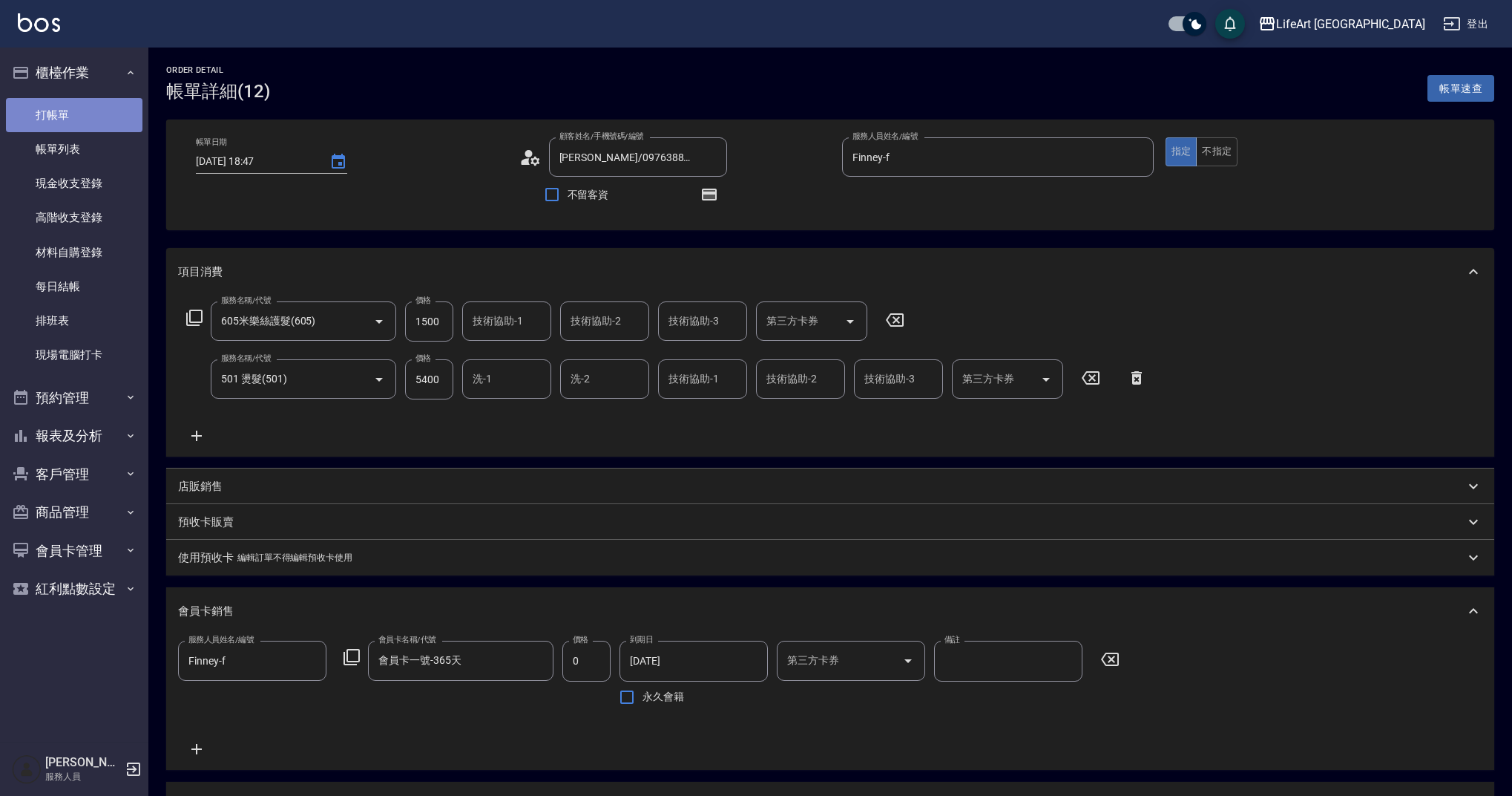
click at [68, 112] on link "打帳單" at bounding box center [74, 114] width 136 height 34
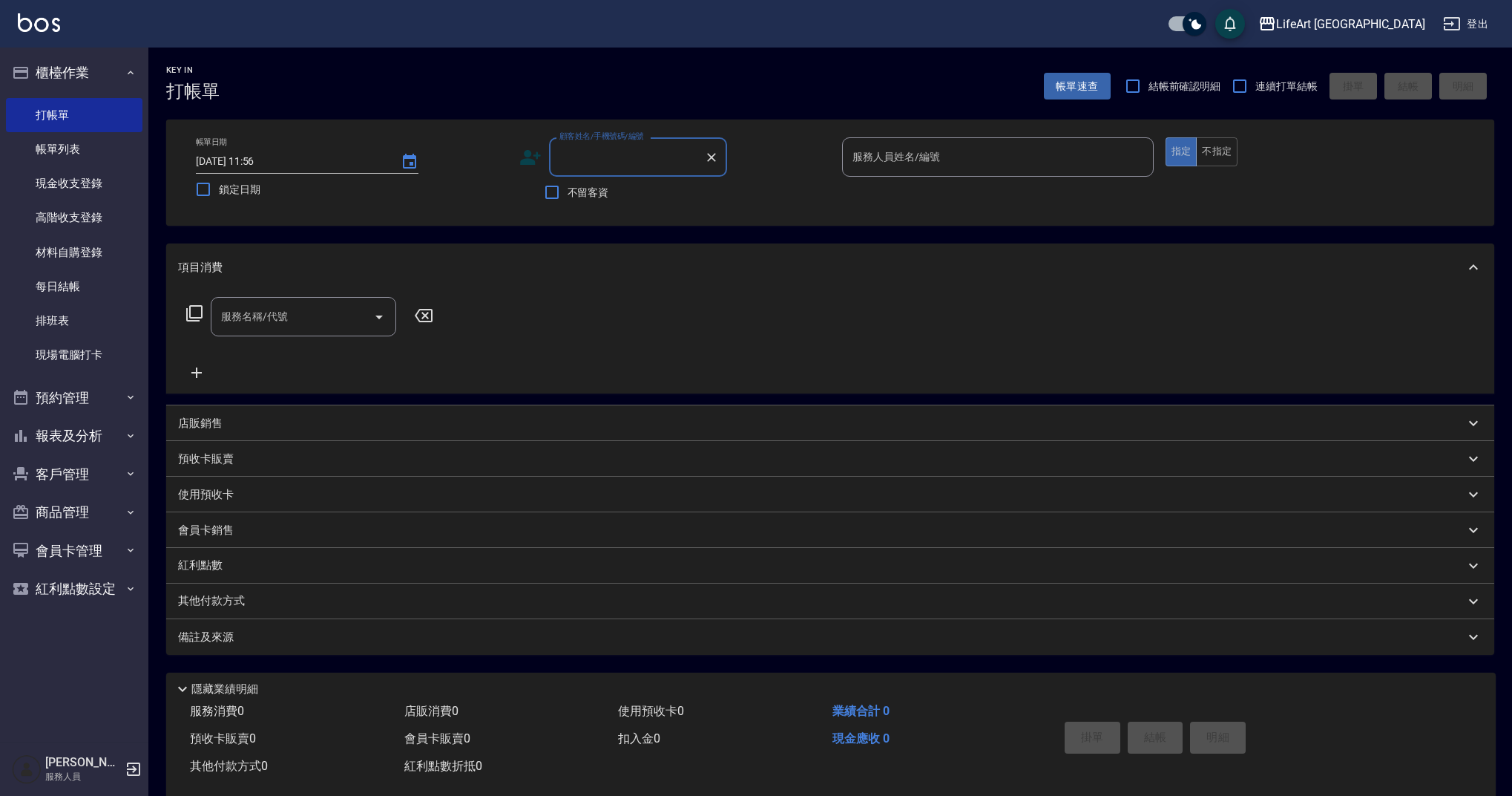
click at [572, 160] on input "顧客姓名/手機號碼/編號" at bounding box center [626, 157] width 142 height 26
click at [625, 200] on li "[PERSON_NAME] [PERSON_NAME]/0986860031/null" at bounding box center [638, 202] width 178 height 40
type input "[PERSON_NAME] [PERSON_NAME]/0986860031/null"
type input "Weiwei-w"
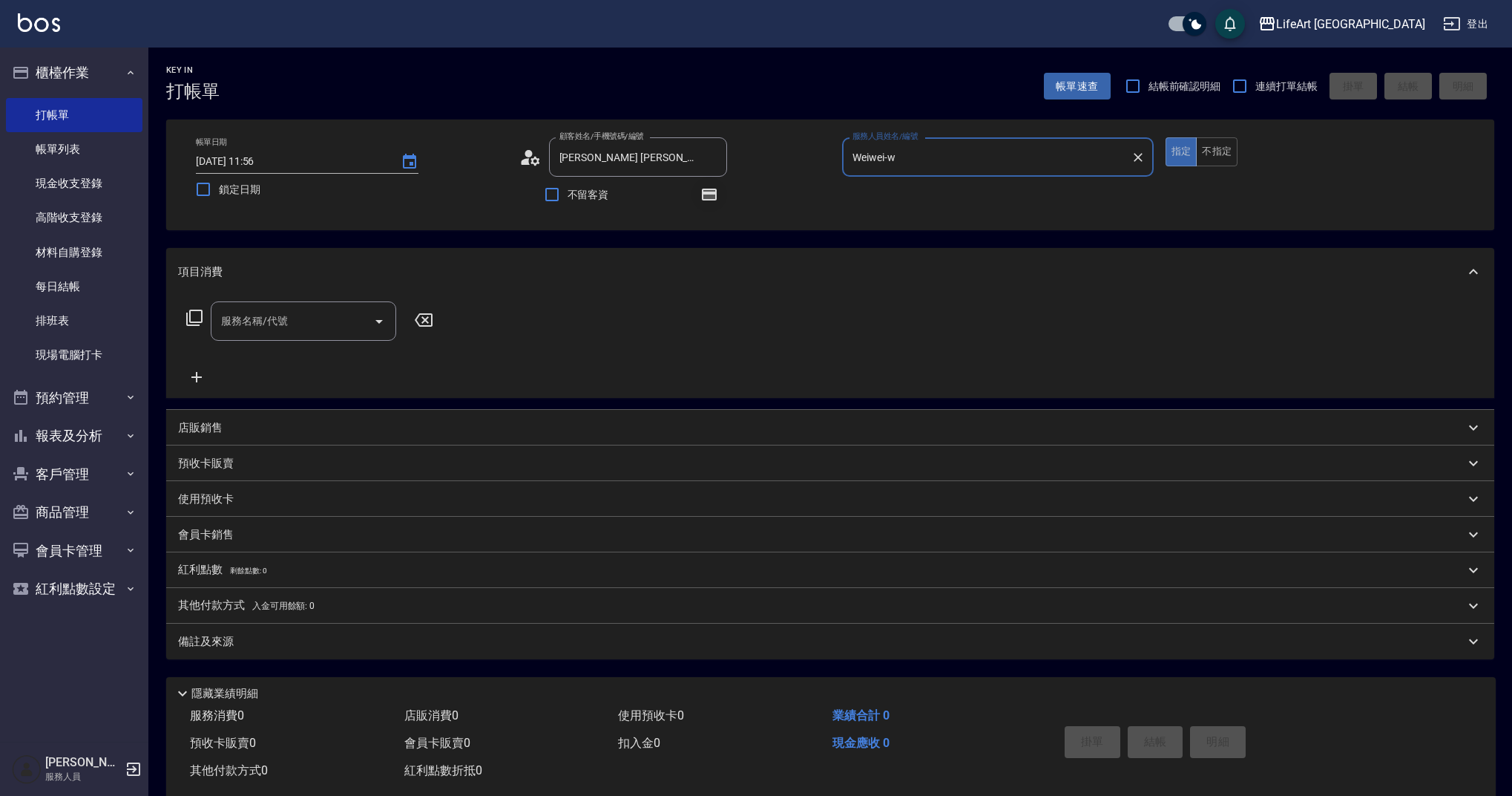
click at [719, 196] on button "button" at bounding box center [708, 194] width 36 height 36
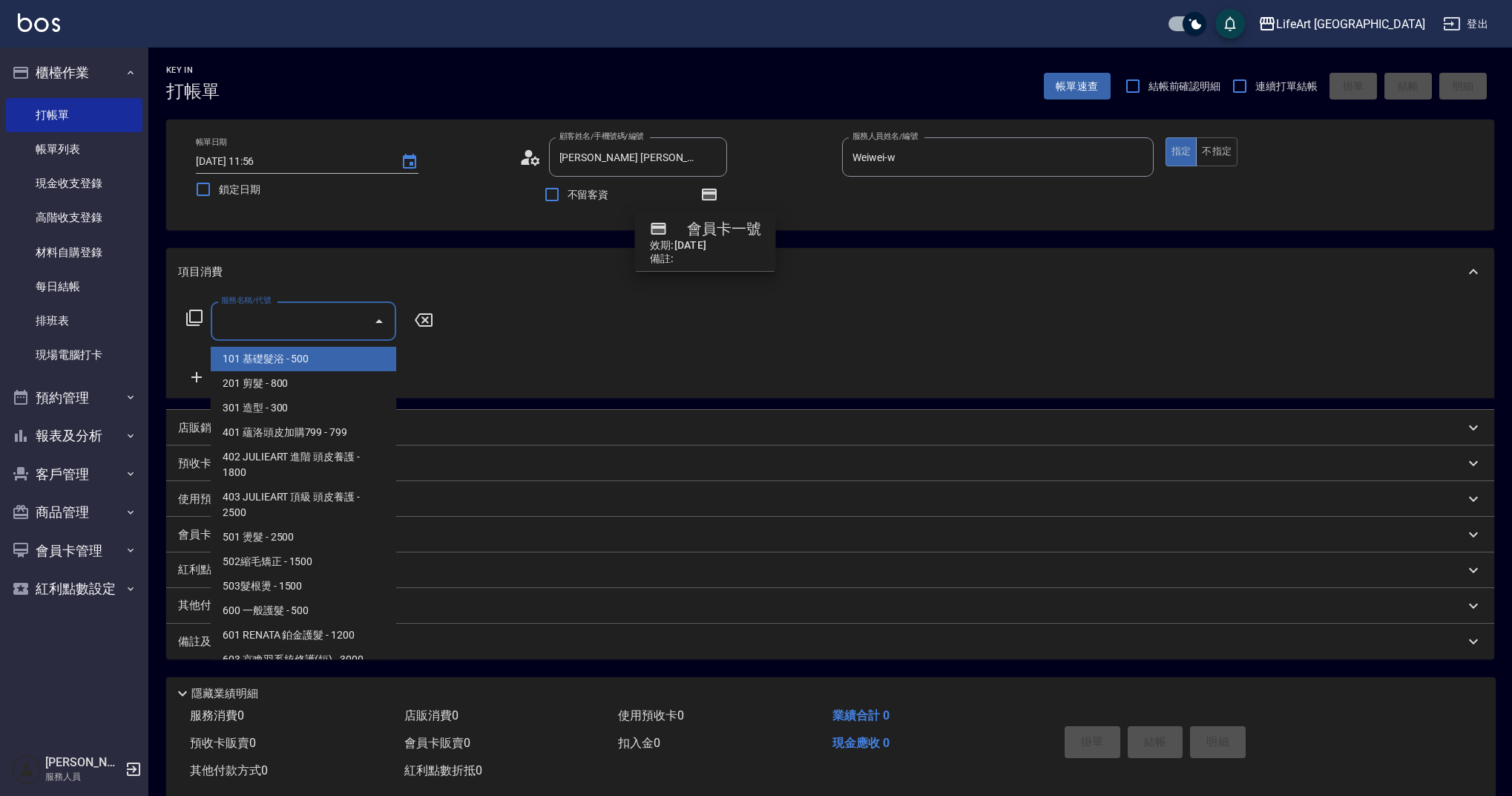
click at [278, 325] on input "服務名稱/代號" at bounding box center [292, 321] width 150 height 26
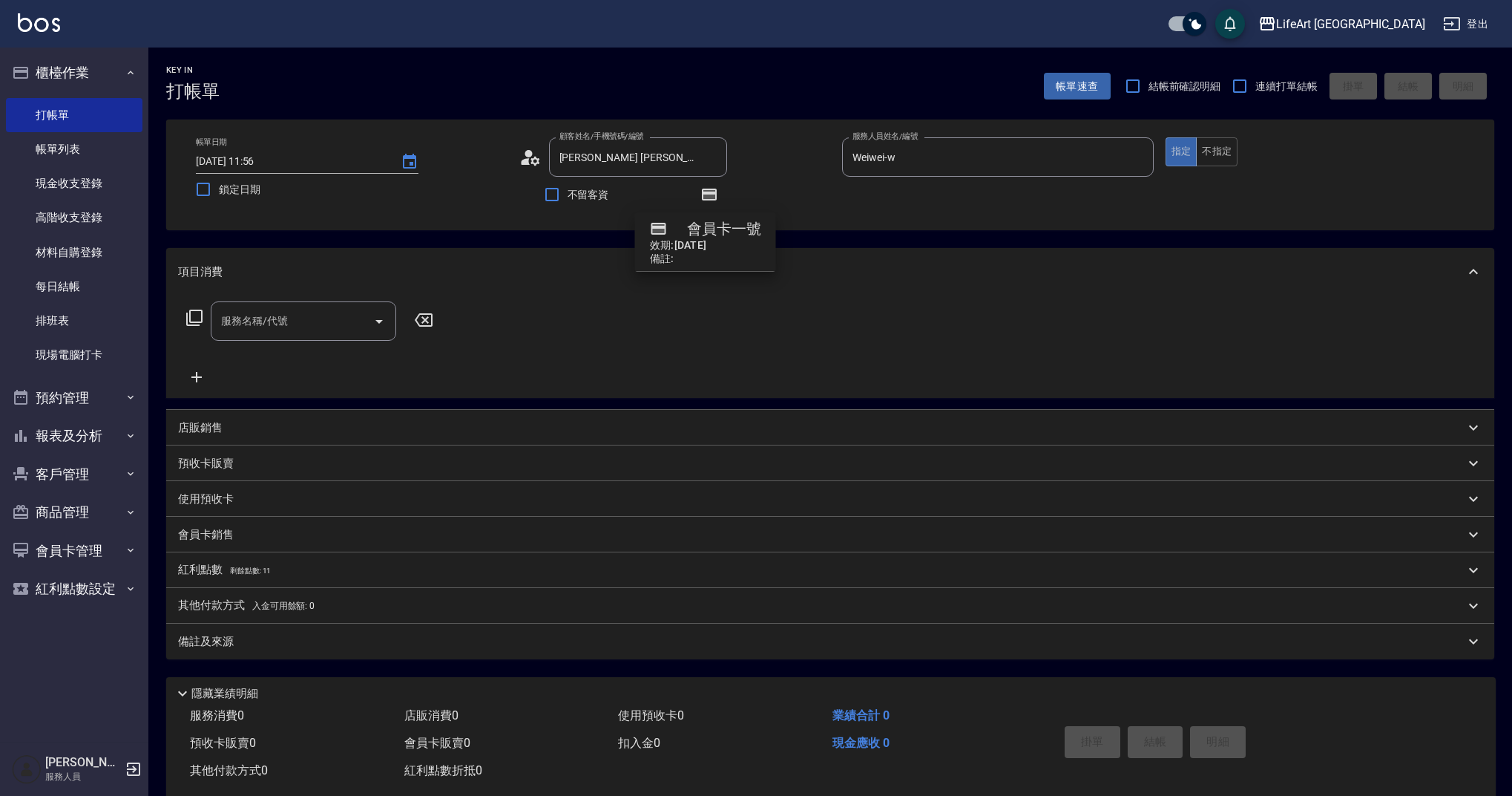
click at [535, 350] on div "服務名稱/代號 服務名稱/代號" at bounding box center [830, 346] width 1328 height 102
click at [530, 161] on icon at bounding box center [530, 158] width 23 height 23
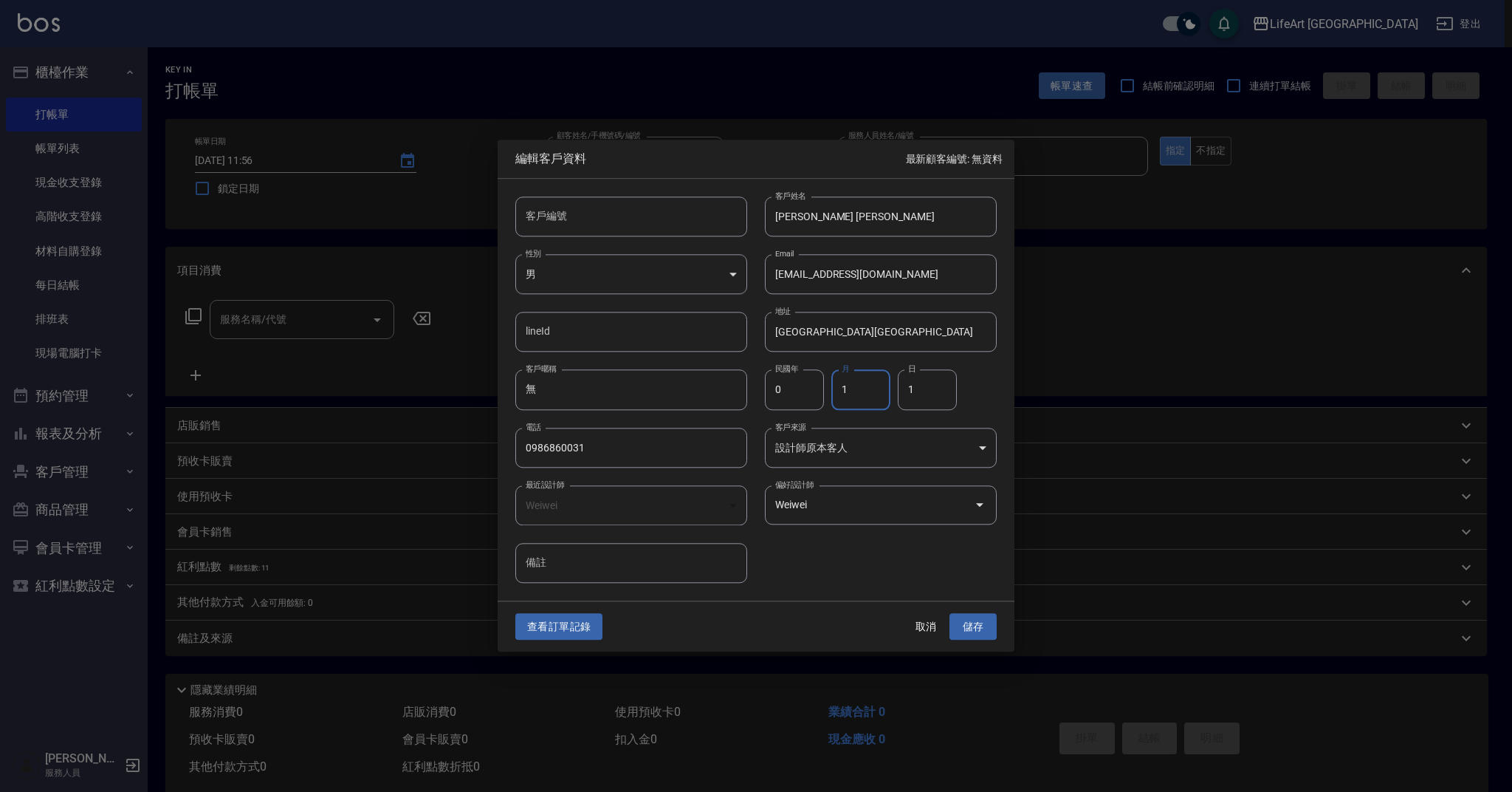
drag, startPoint x: 852, startPoint y: 392, endPoint x: 833, endPoint y: 387, distance: 19.6
click at [833, 387] on input "1" at bounding box center [861, 390] width 59 height 40
type input "3"
drag, startPoint x: 915, startPoint y: 386, endPoint x: 889, endPoint y: 386, distance: 26.0
click at [889, 386] on div "民國年 0 民國年 月 3 月 日 1 日" at bounding box center [872, 381] width 249 height 57
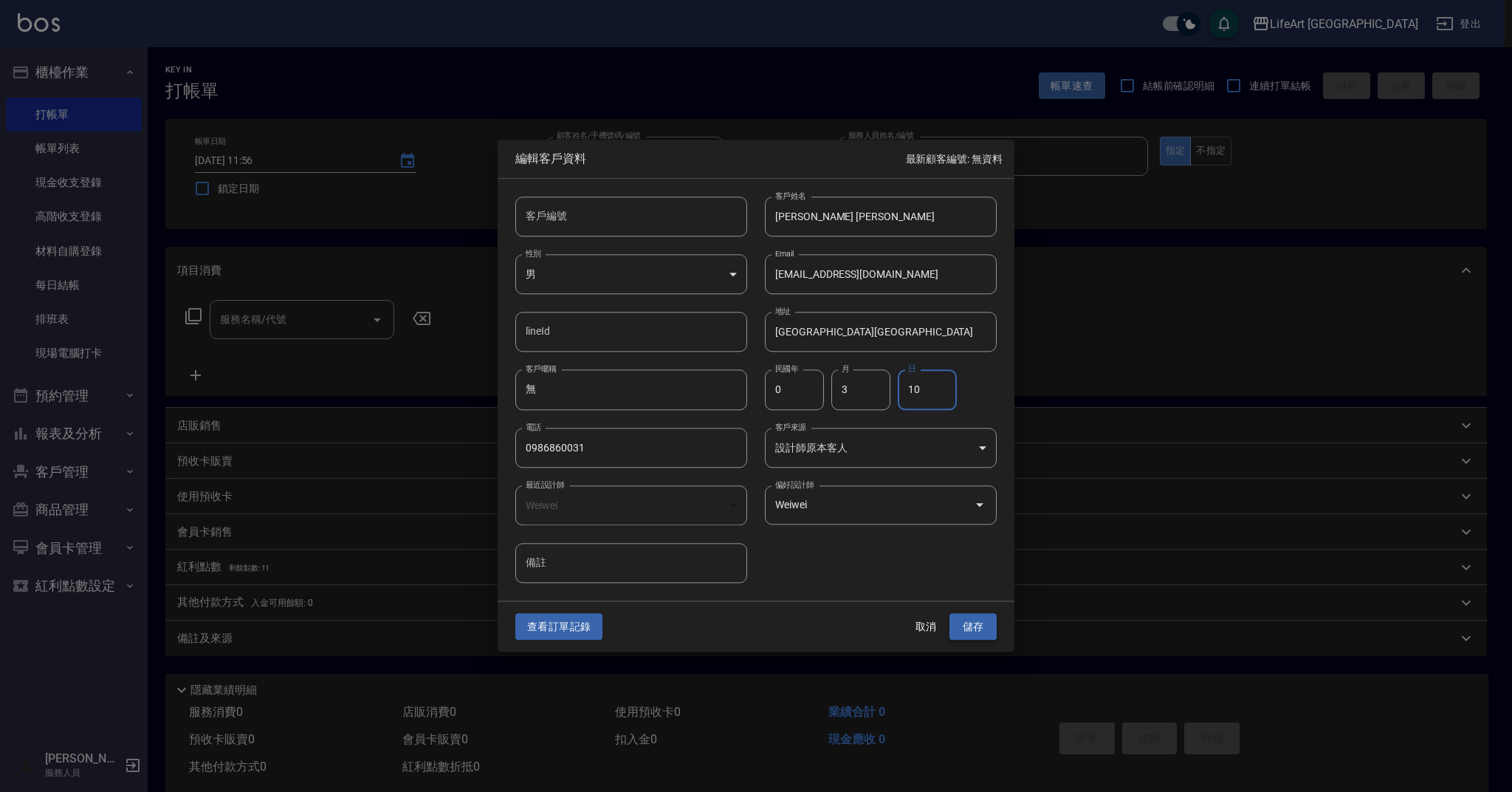
type input "10"
click at [984, 629] on button "儲存" at bounding box center [974, 626] width 47 height 27
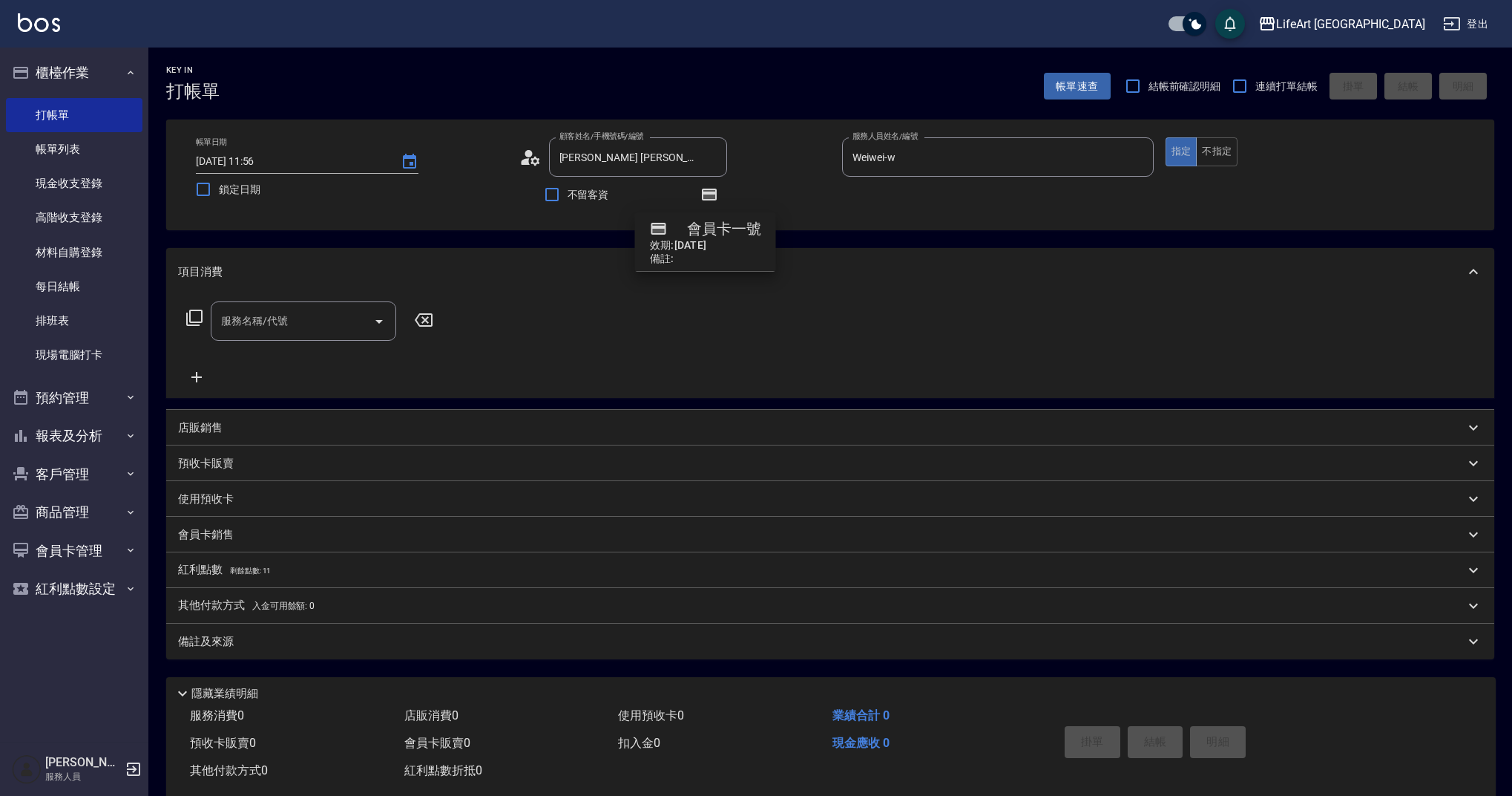
click at [465, 159] on div "帳單日期 [DATE] 11:56 鎖定日期" at bounding box center [351, 170] width 311 height 67
click at [249, 325] on input "服務名稱/代號" at bounding box center [292, 321] width 150 height 26
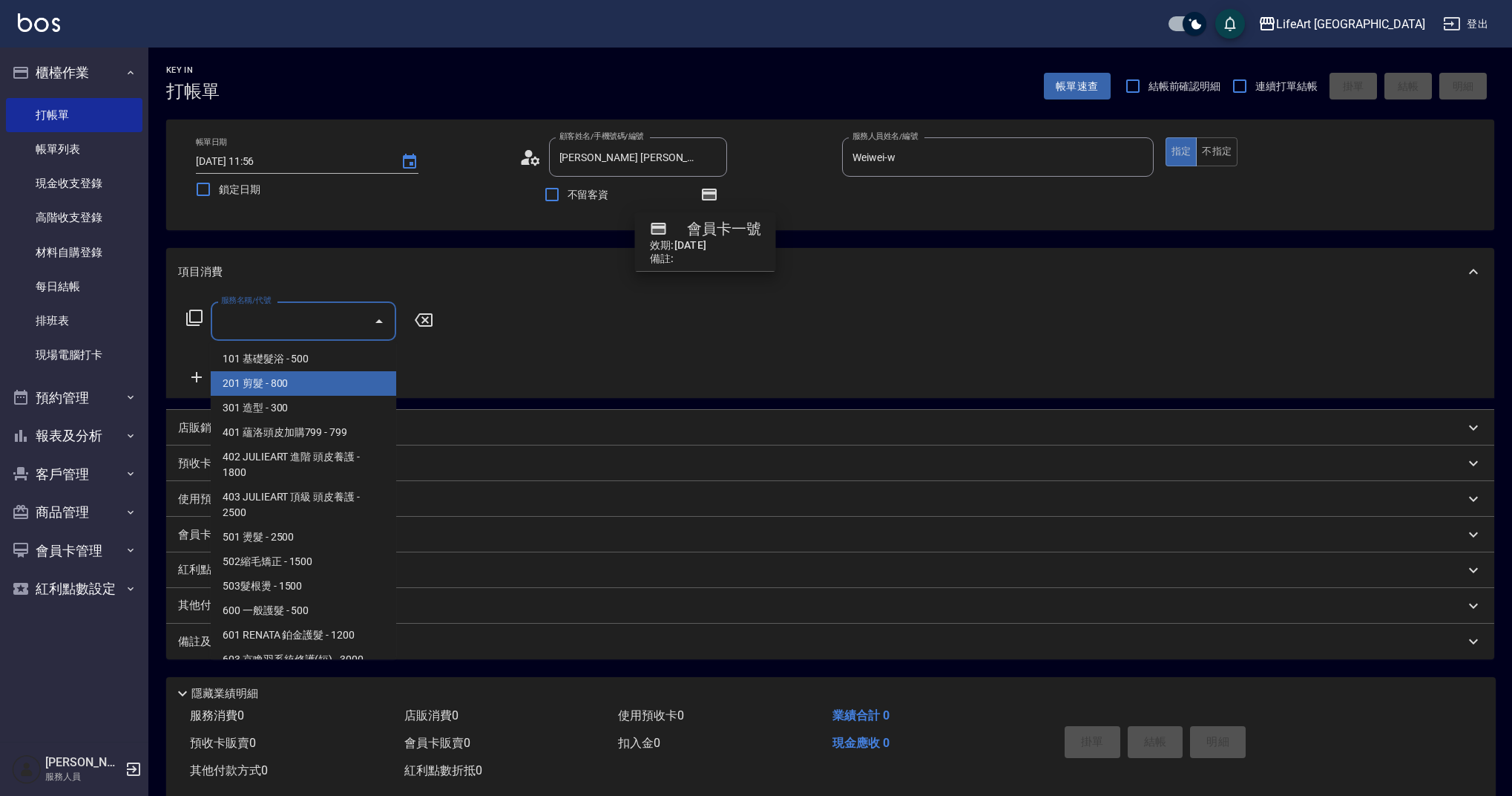
click at [280, 387] on span "201 剪髮 - 800" at bounding box center [303, 383] width 186 height 24
type input "201 剪髮(201)"
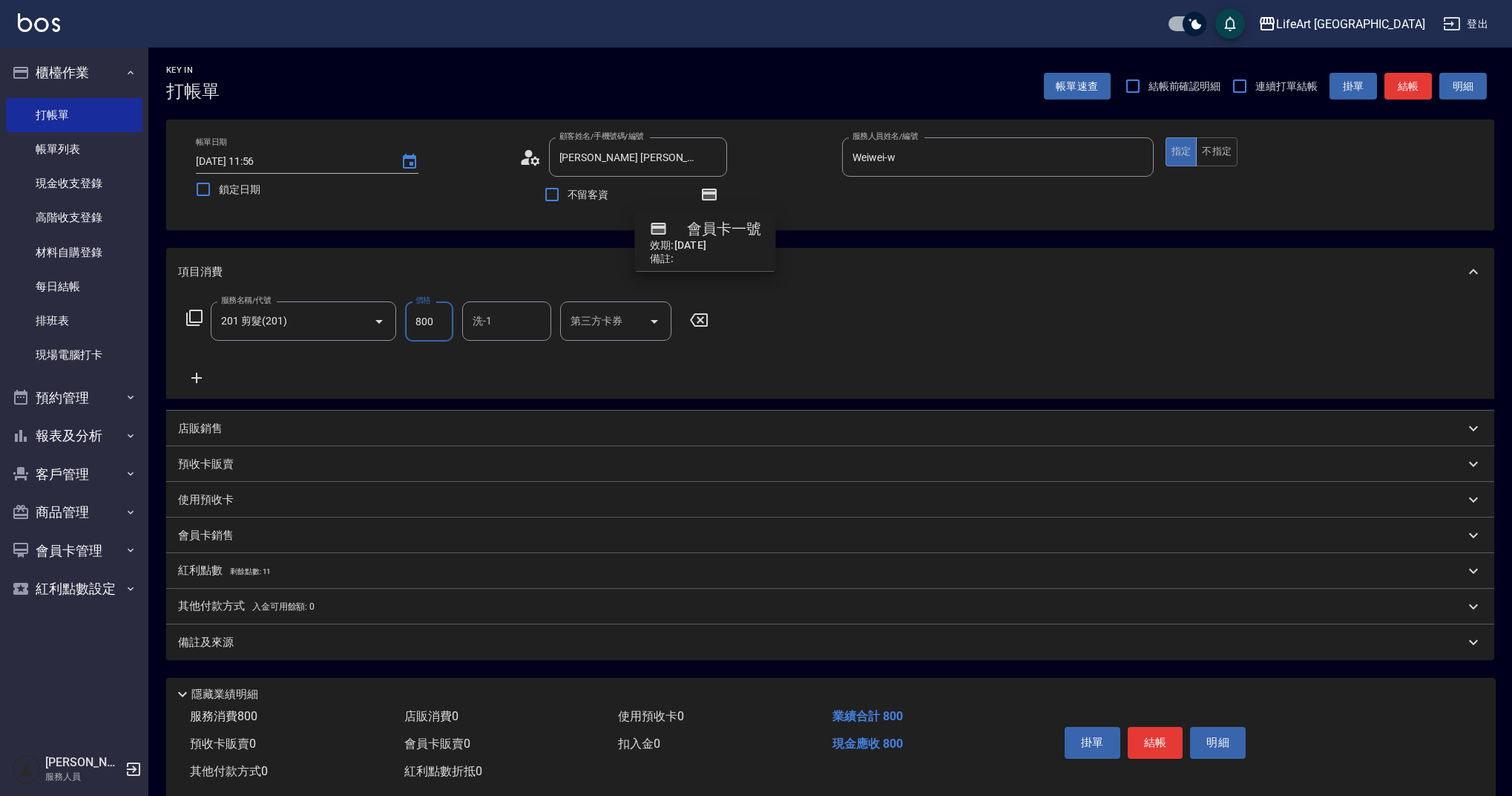
drag, startPoint x: 438, startPoint y: 325, endPoint x: 401, endPoint y: 319, distance: 37.5
click at [401, 319] on div "服務名稱/代號 201 剪髮(201) 服務名稱/代號 價格 800 價格 洗-1 洗-1 第三方卡券 第三方卡券" at bounding box center [448, 321] width 539 height 40
type input "900"
click at [210, 533] on p "會員卡銷售" at bounding box center [206, 536] width 56 height 16
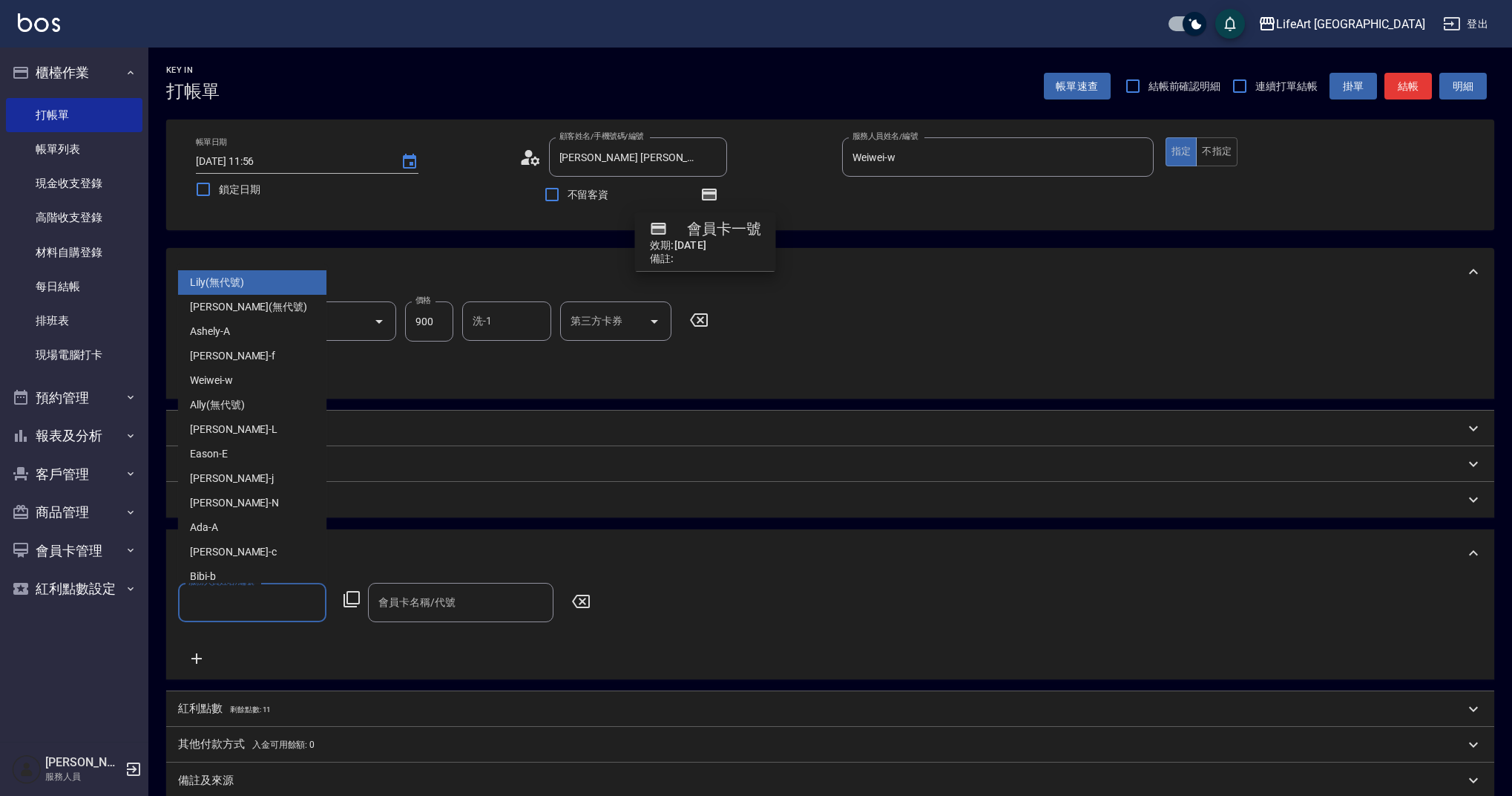
click at [259, 605] on input "服務人員姓名/編號" at bounding box center [252, 602] width 135 height 26
click at [270, 374] on div "Weiwei -w" at bounding box center [252, 381] width 148 height 24
type input "Weiwei-w"
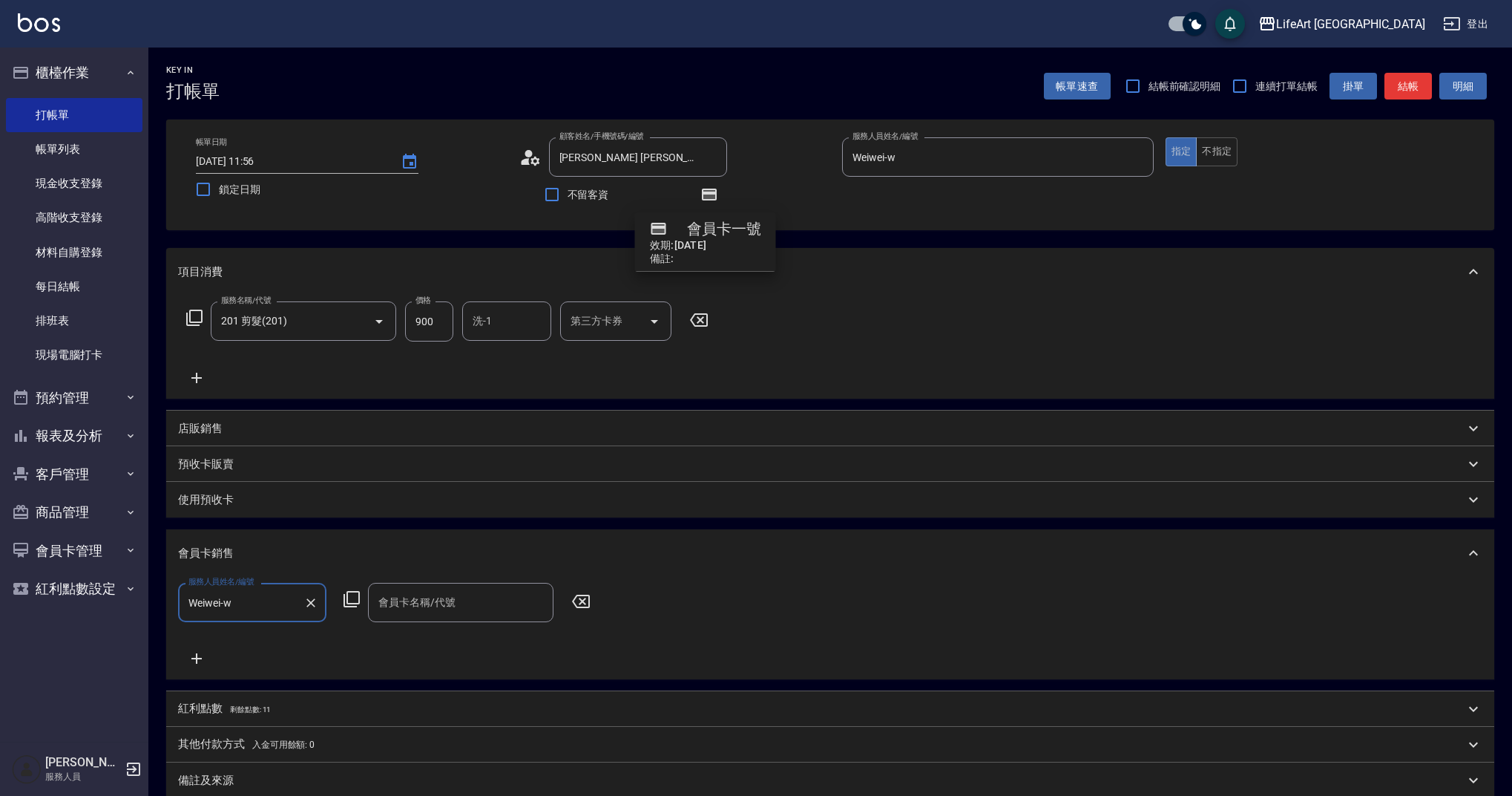
click at [408, 612] on input "會員卡名稱/代號" at bounding box center [460, 602] width 172 height 26
click at [424, 642] on span "會員卡一號 - 01" at bounding box center [461, 641] width 186 height 24
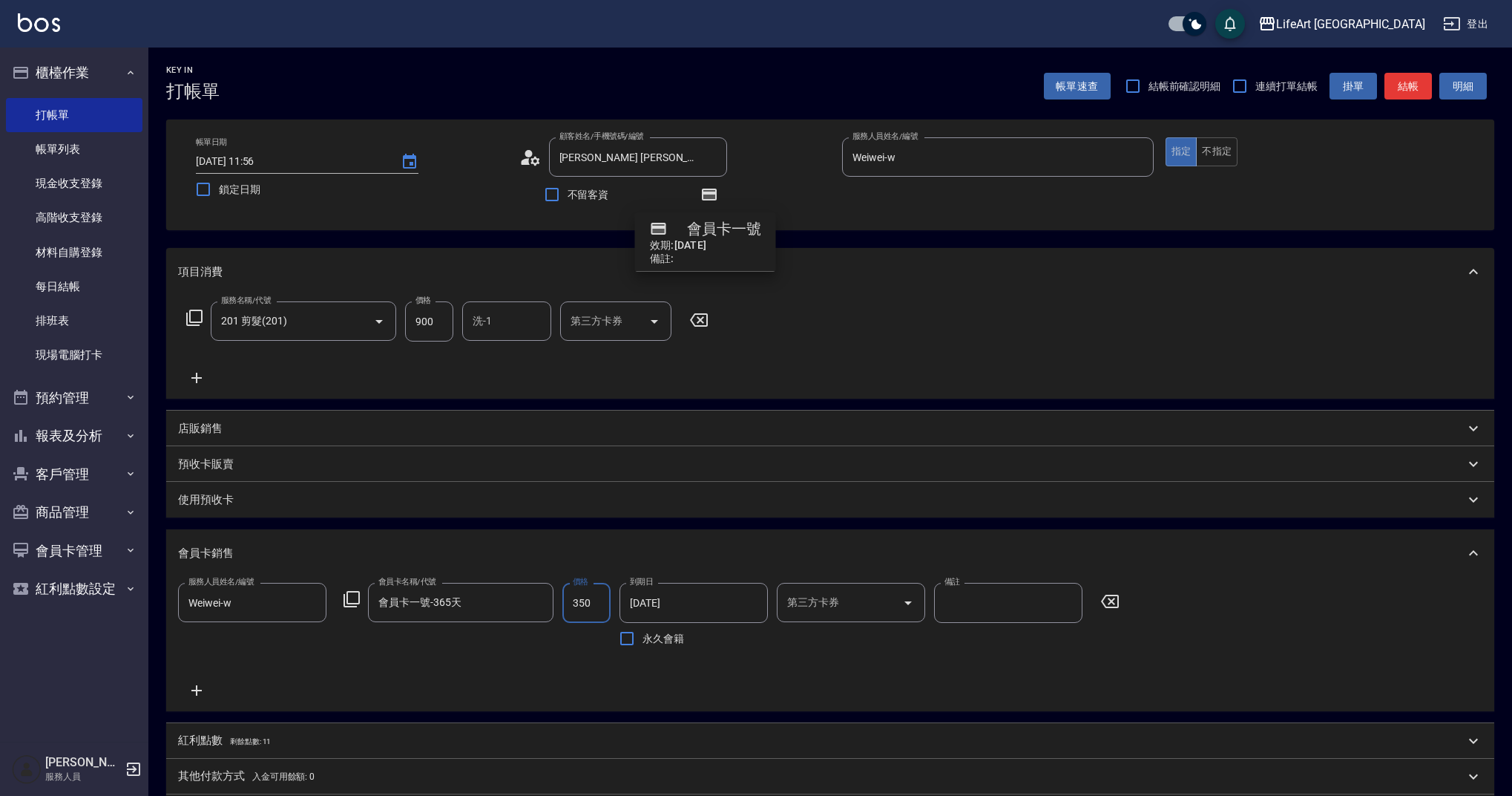
type input "會員卡一號-365天"
drag, startPoint x: 592, startPoint y: 604, endPoint x: 556, endPoint y: 603, distance: 36.0
click at [556, 603] on div "服務人員姓名/編號 Weiwei-w 服務人員姓名/編號 會員卡名稱/代號 會員卡一號-365天 會員卡名稱/代號 價格 350 價格 到期日 [DATE] …" at bounding box center [653, 619] width 950 height 72
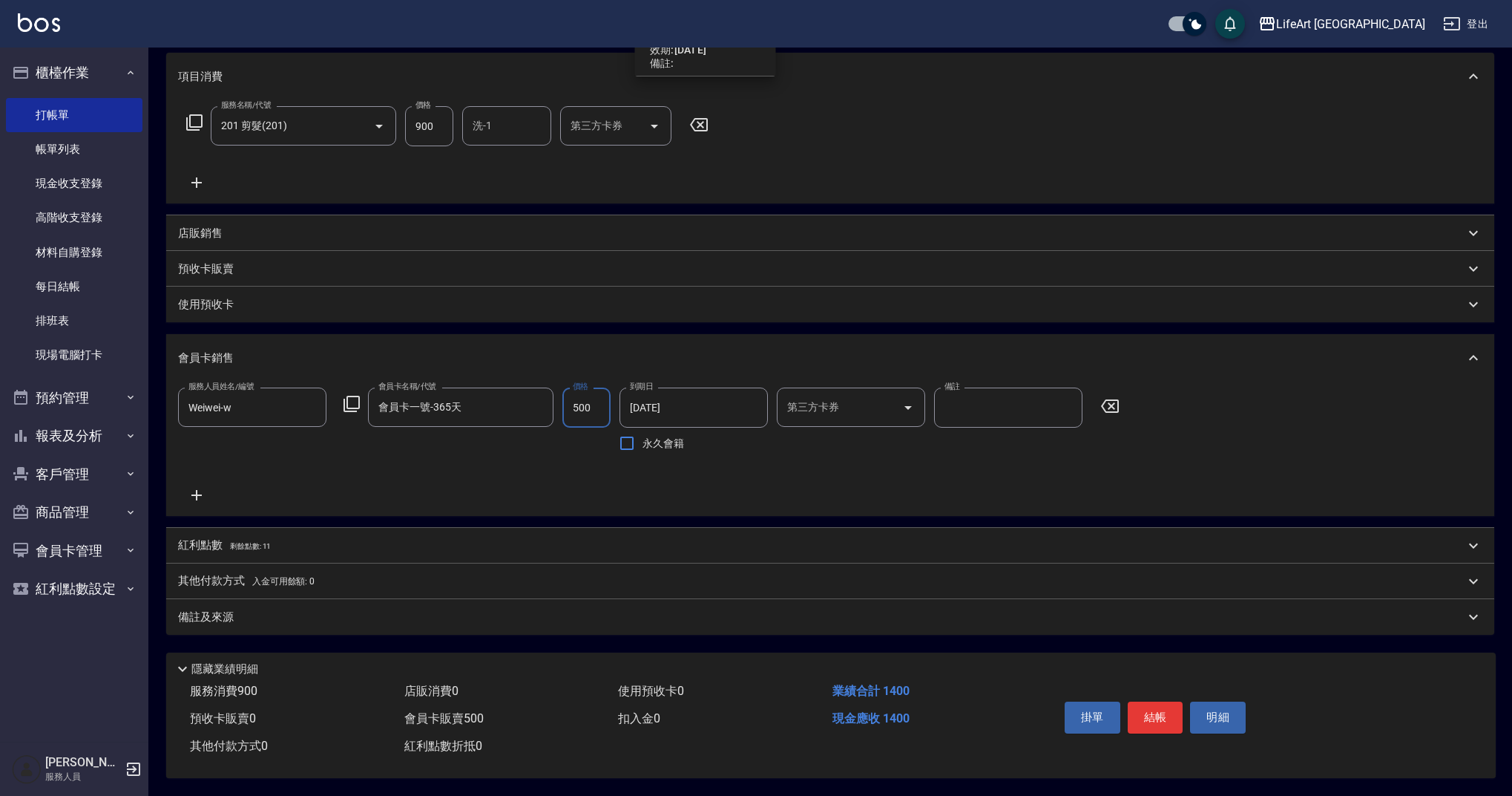
type input "500"
click at [1288, 456] on div "服務人員姓名/編號 Weiwei-w 服務人員姓名/編號 會員卡名稱/代號 會員卡一號-365天 會員卡名稱/代號 價格 500 價格 到期日 [DATE] …" at bounding box center [830, 446] width 1304 height 117
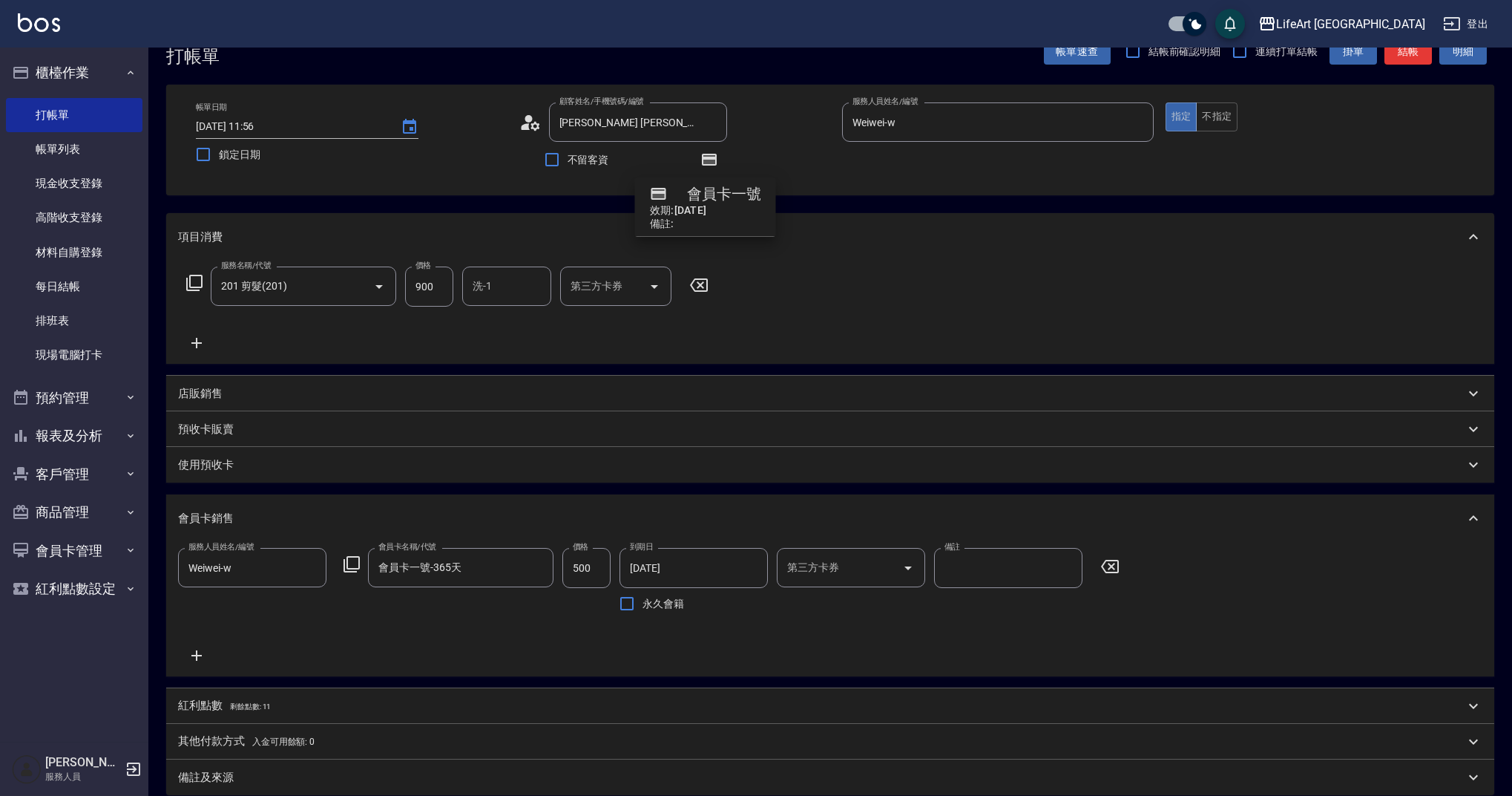
scroll to position [31, 0]
click at [498, 285] on input "洗-1" at bounding box center [506, 290] width 76 height 26
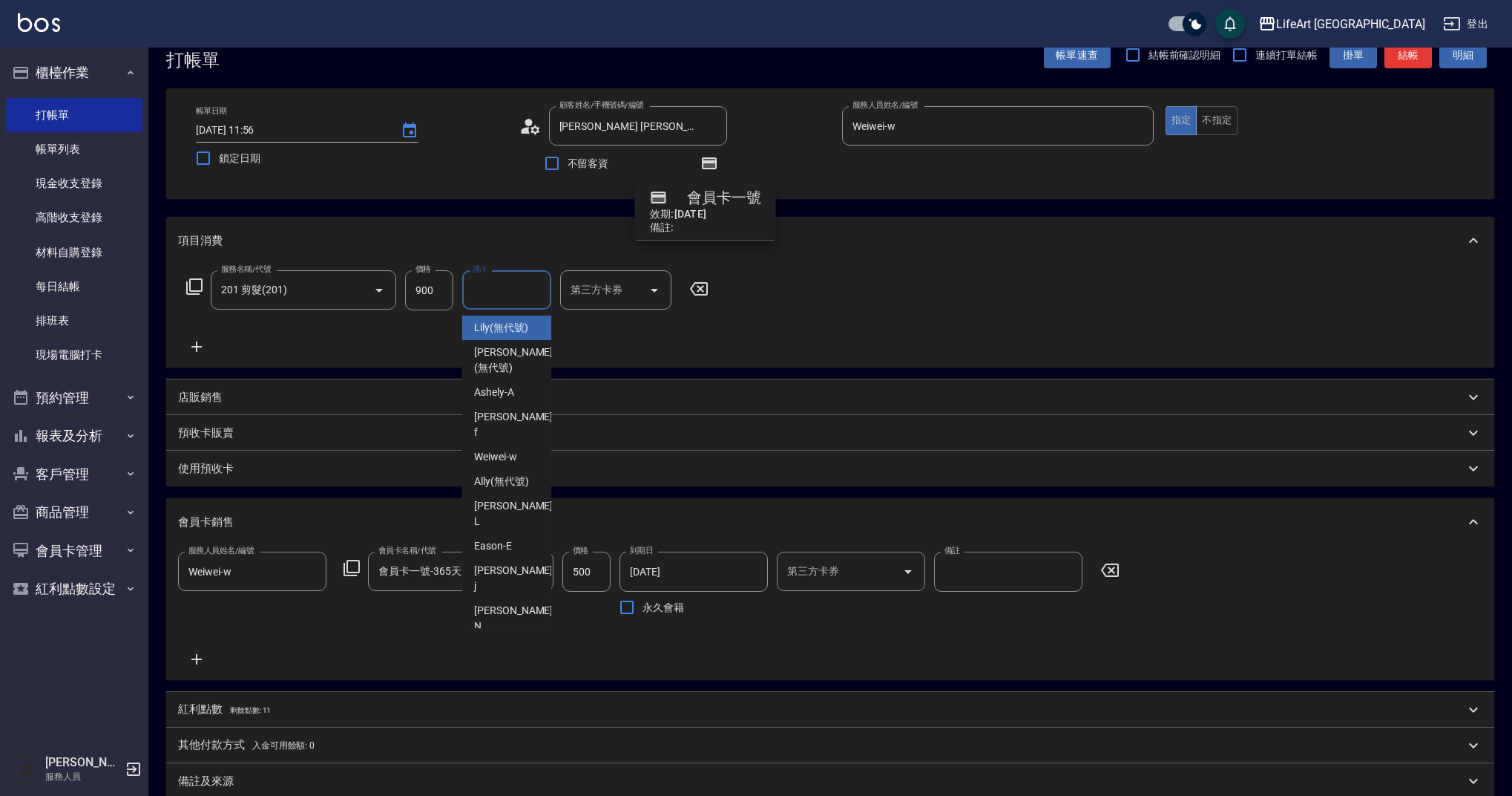
click at [482, 326] on span "Lily (無代號)" at bounding box center [501, 327] width 54 height 16
type input "Lily(無代號)"
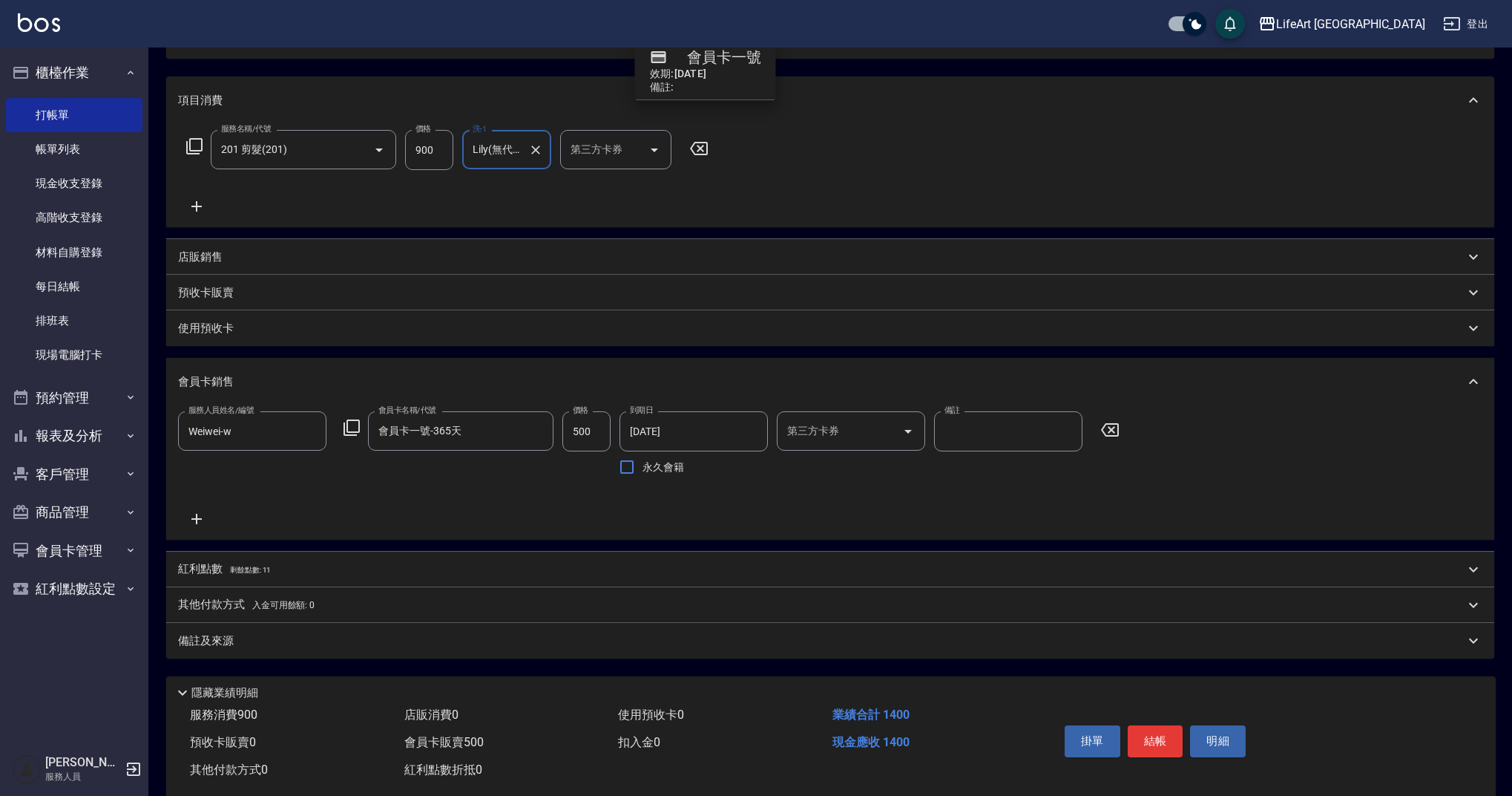
scroll to position [202, 0]
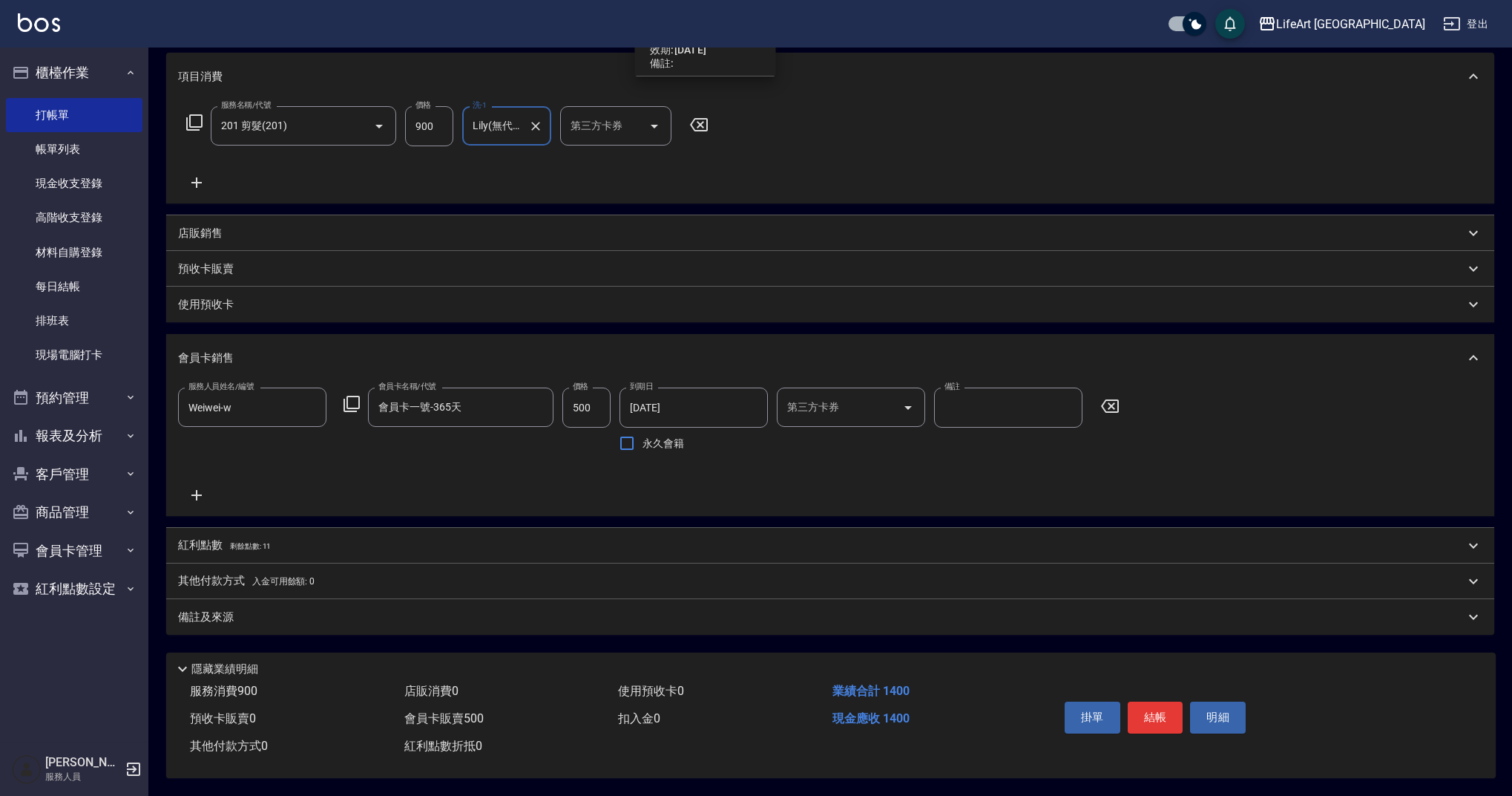
click at [387, 613] on div "備註及來源" at bounding box center [821, 617] width 1286 height 16
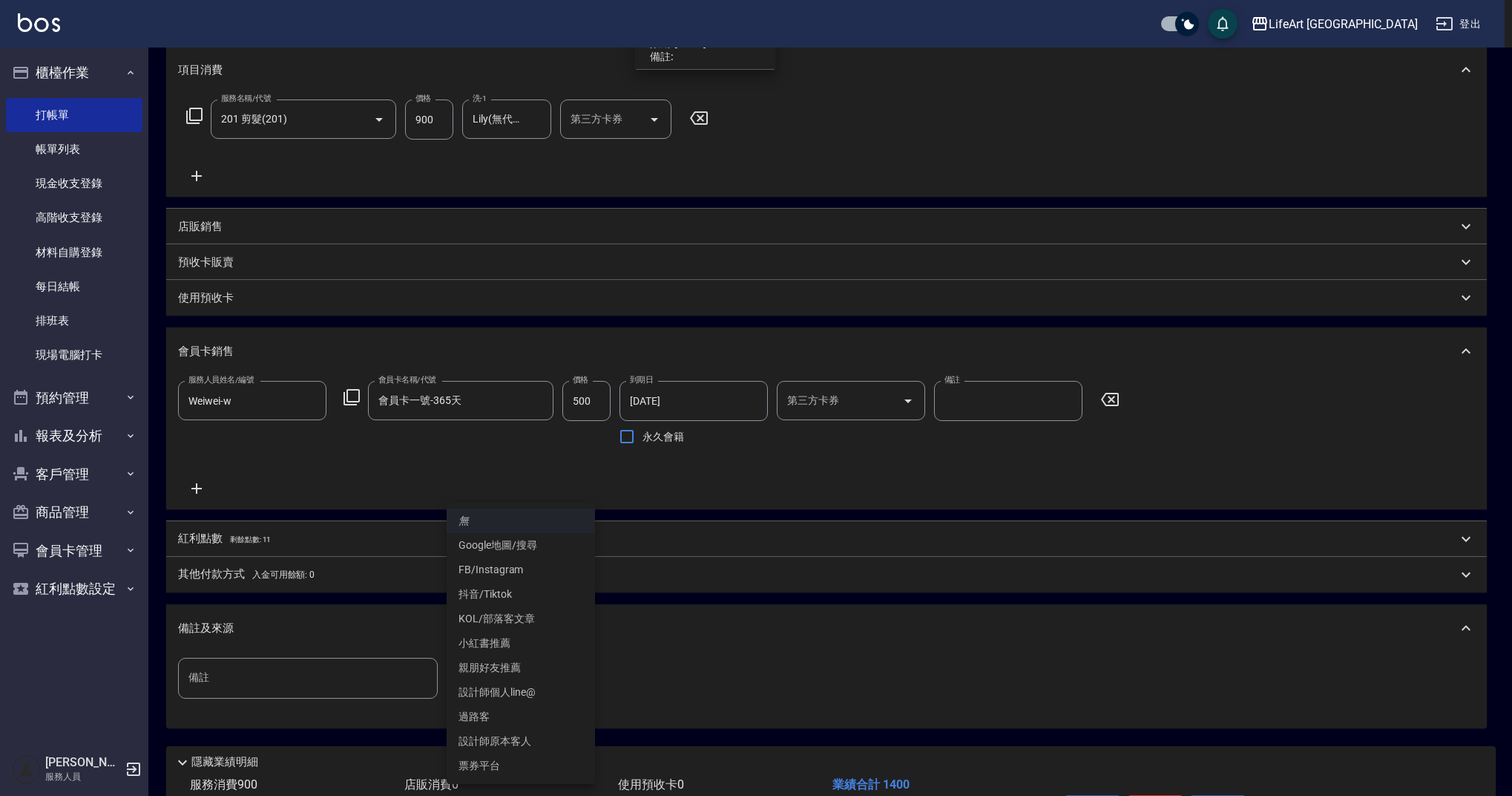
click at [540, 673] on body "LifeArt 蘆洲 登出 櫃檯作業 打帳單 帳單列表 現金收支登錄 高階收支登錄 材料自購登錄 每日結帳 排班表 現場電腦打卡 預約管理 預約管理 單日預約…" at bounding box center [756, 344] width 1512 height 1091
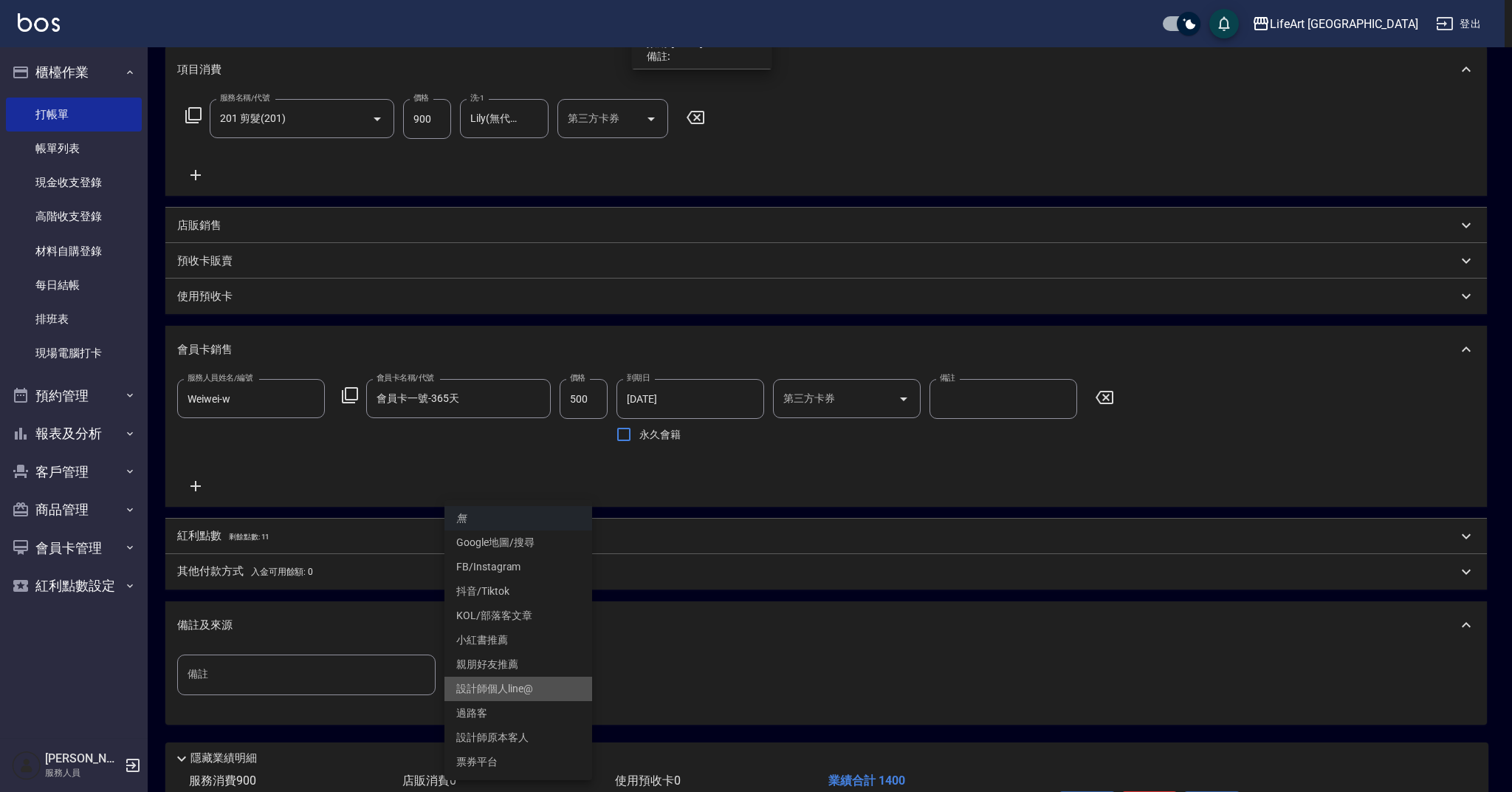
click at [501, 683] on li "設計師個人line@" at bounding box center [518, 689] width 148 height 24
type input "設計師個人line@"
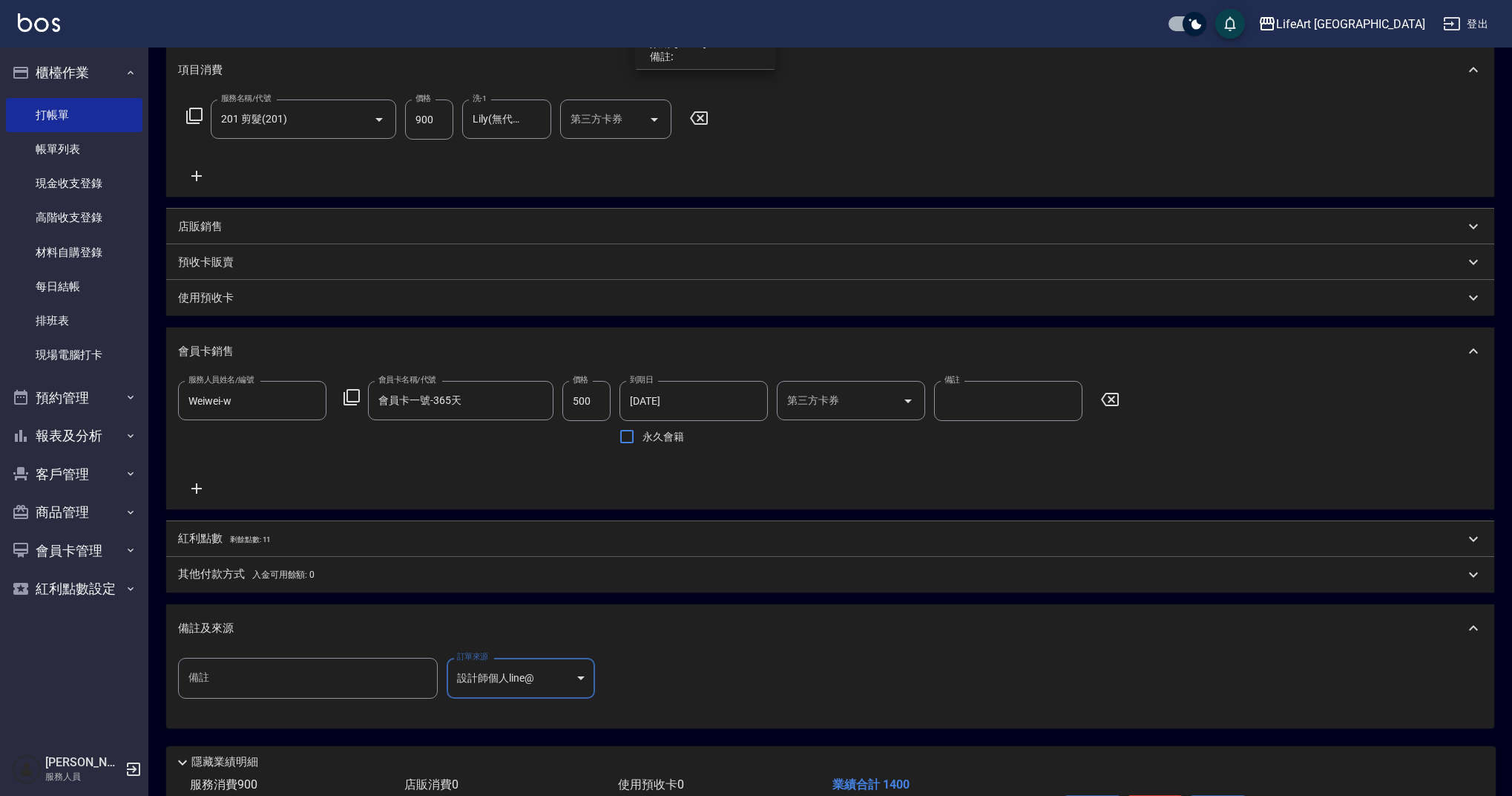
scroll to position [301, 0]
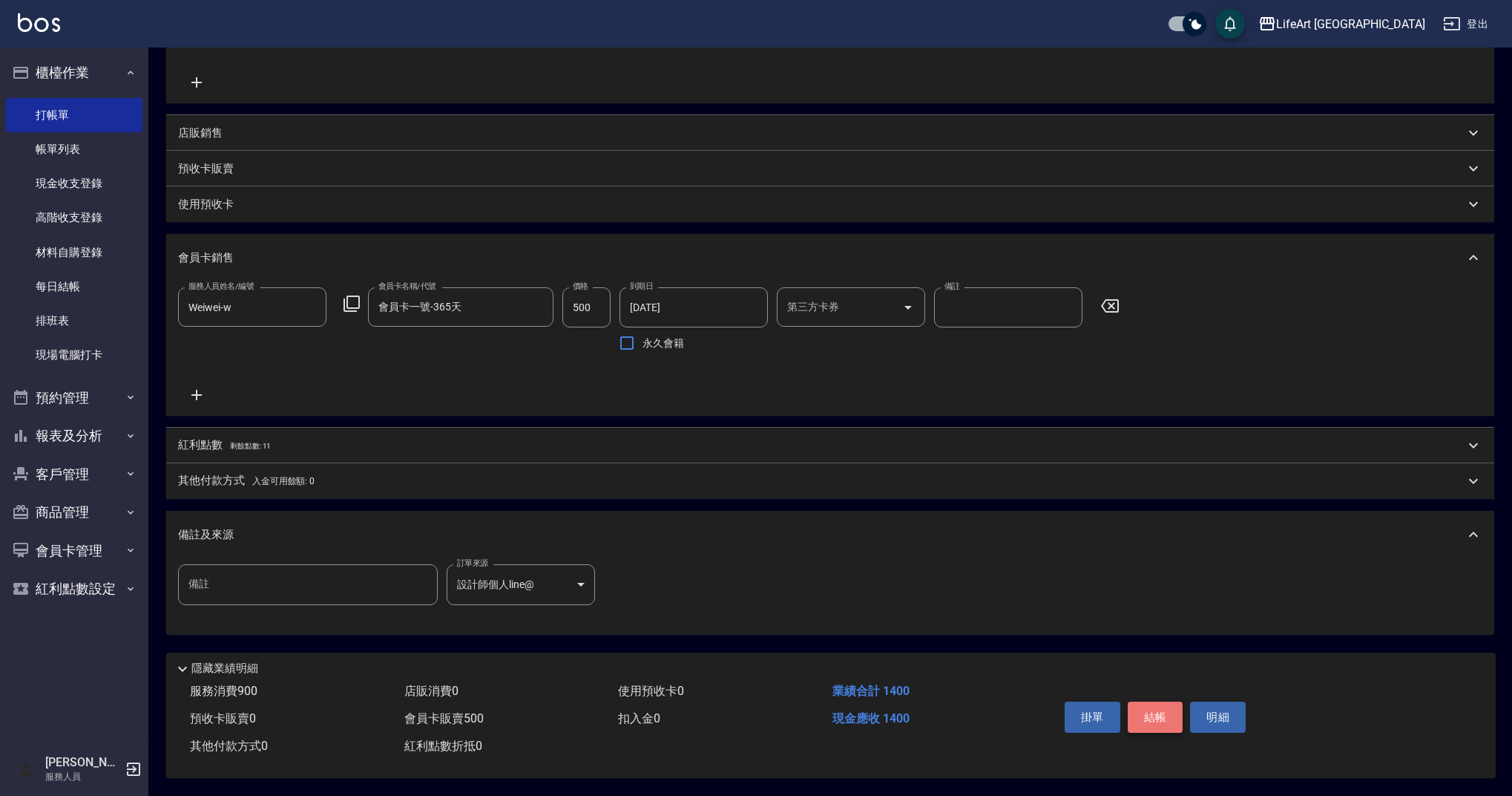
click at [1170, 713] on button "結帳" at bounding box center [1155, 717] width 56 height 31
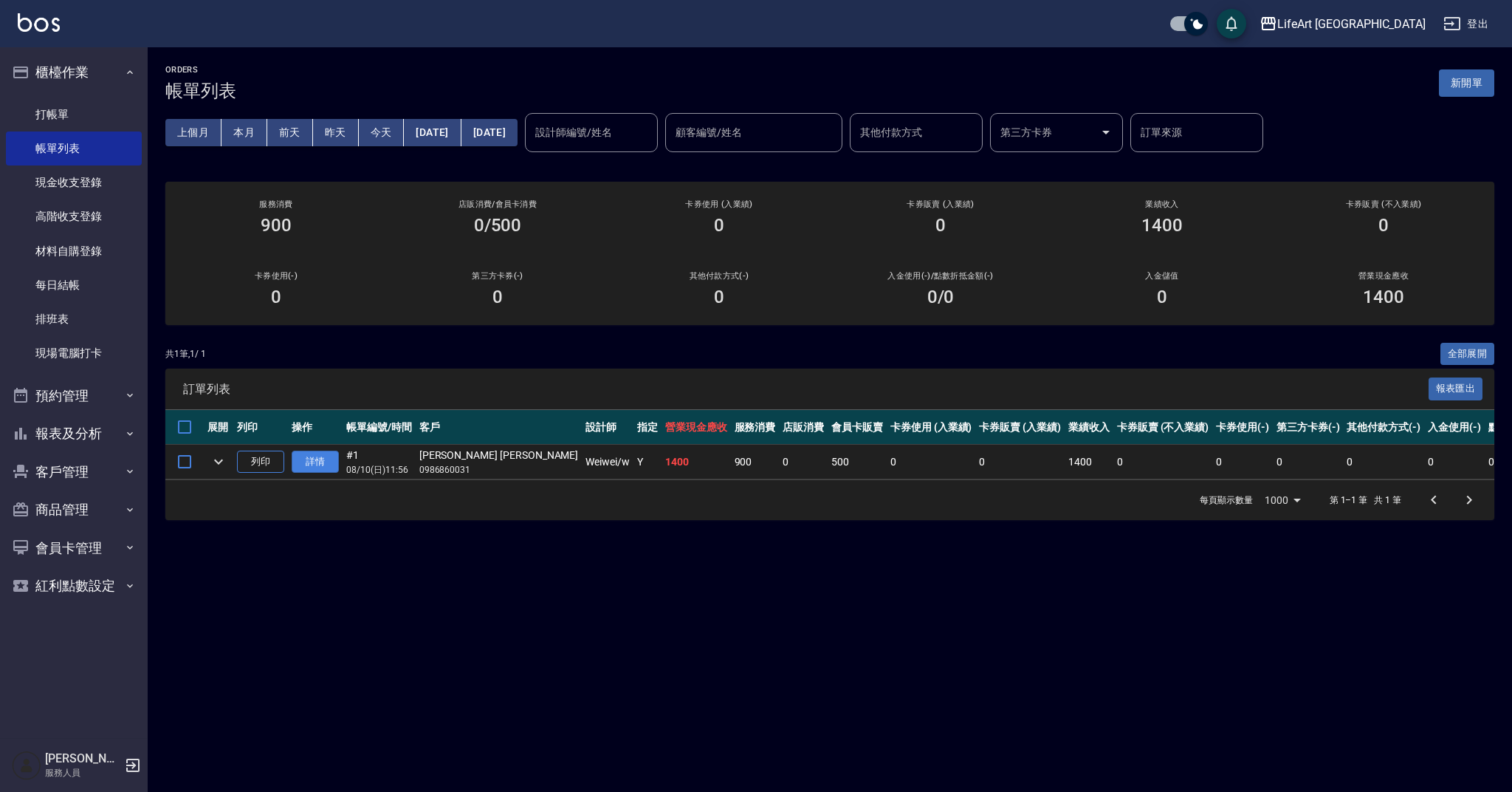
click at [307, 465] on link "詳情" at bounding box center [315, 462] width 47 height 23
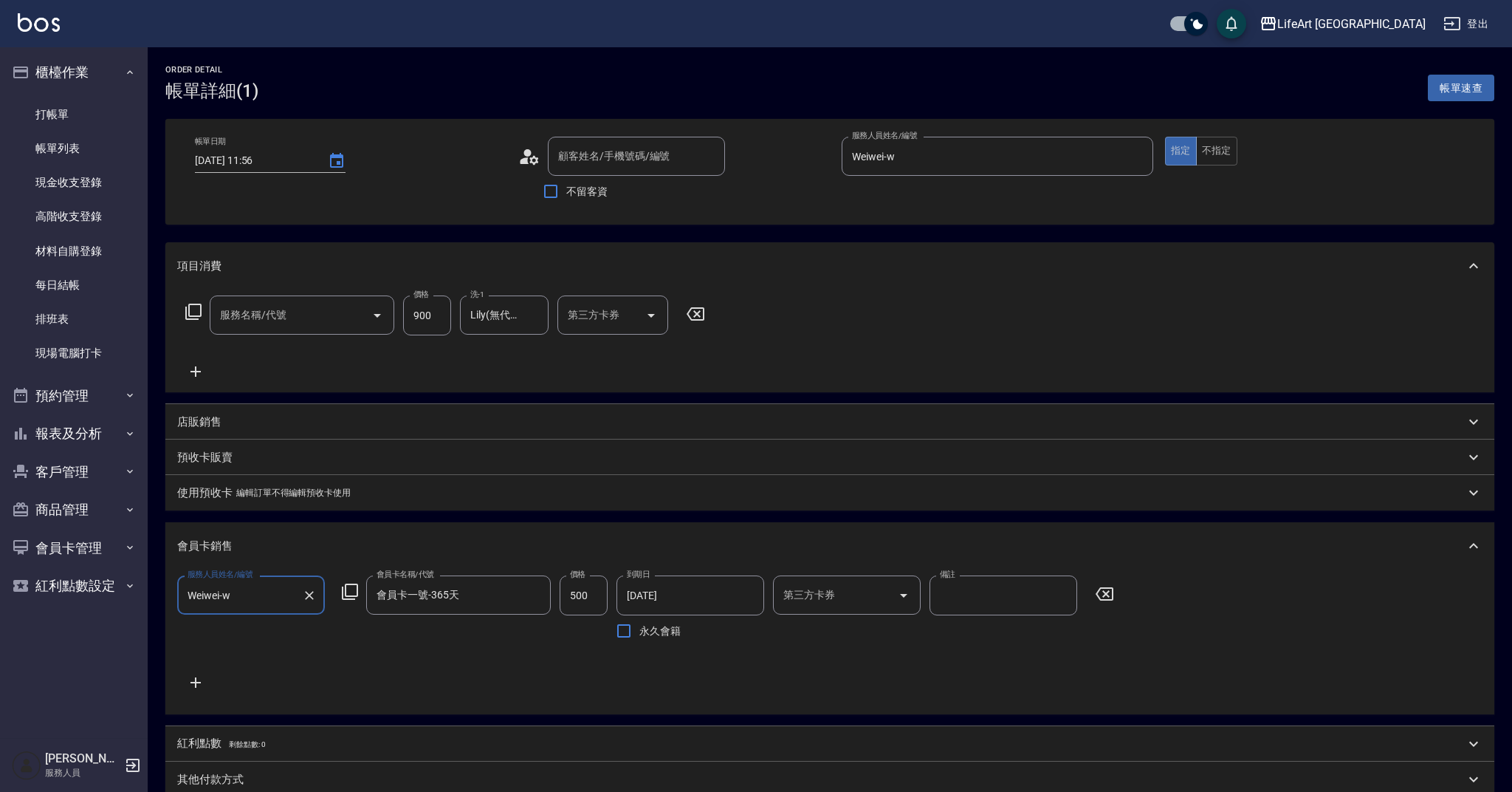
type input "[DATE] 11:56"
type input "Weiwei-w"
type input "[PERSON_NAME] [PERSON_NAME]/0986860031/"
type input "201 剪髮(201)"
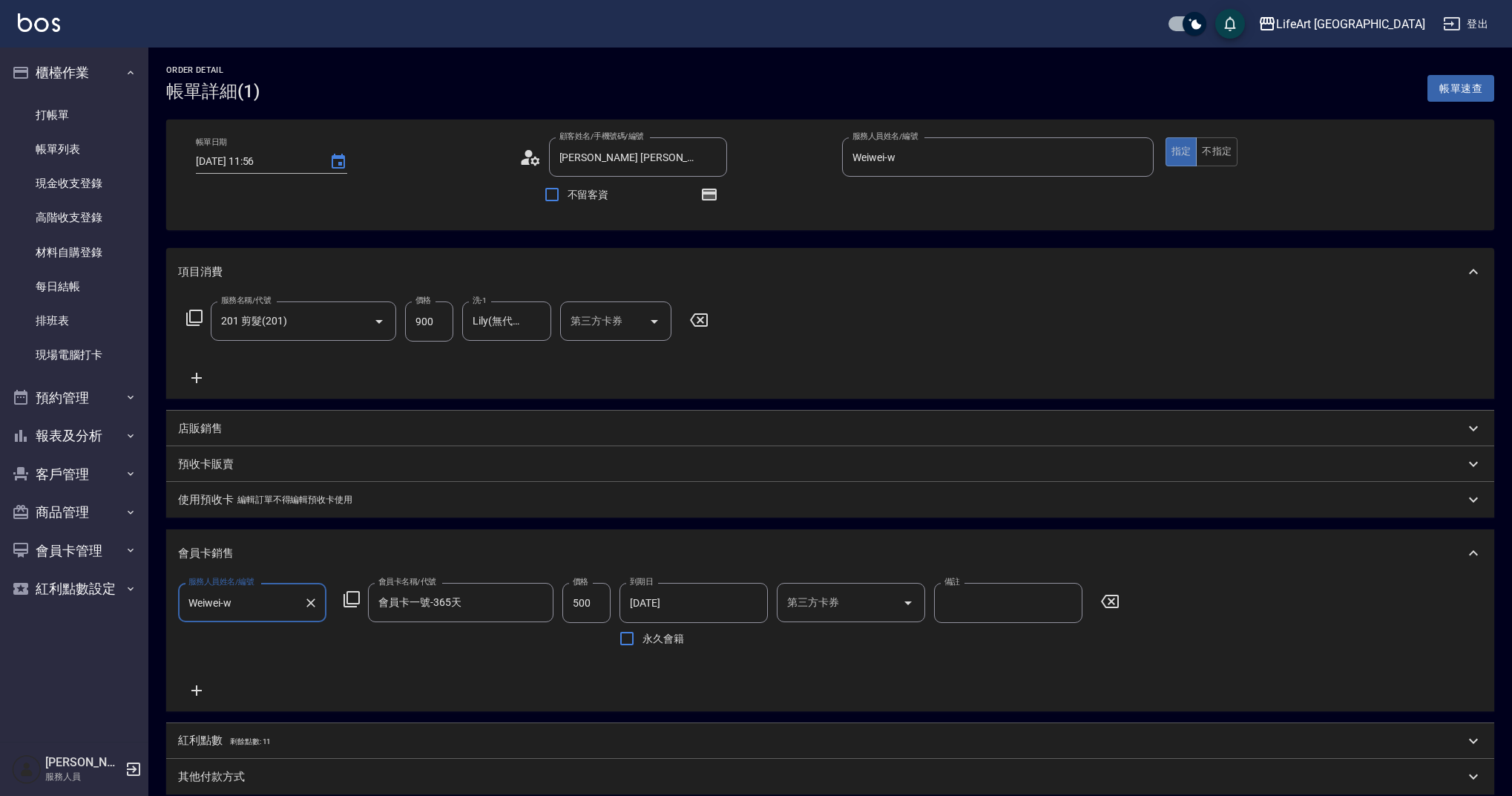
click at [210, 749] on p "紅利點數 剩餘點數: 11" at bounding box center [224, 740] width 92 height 17
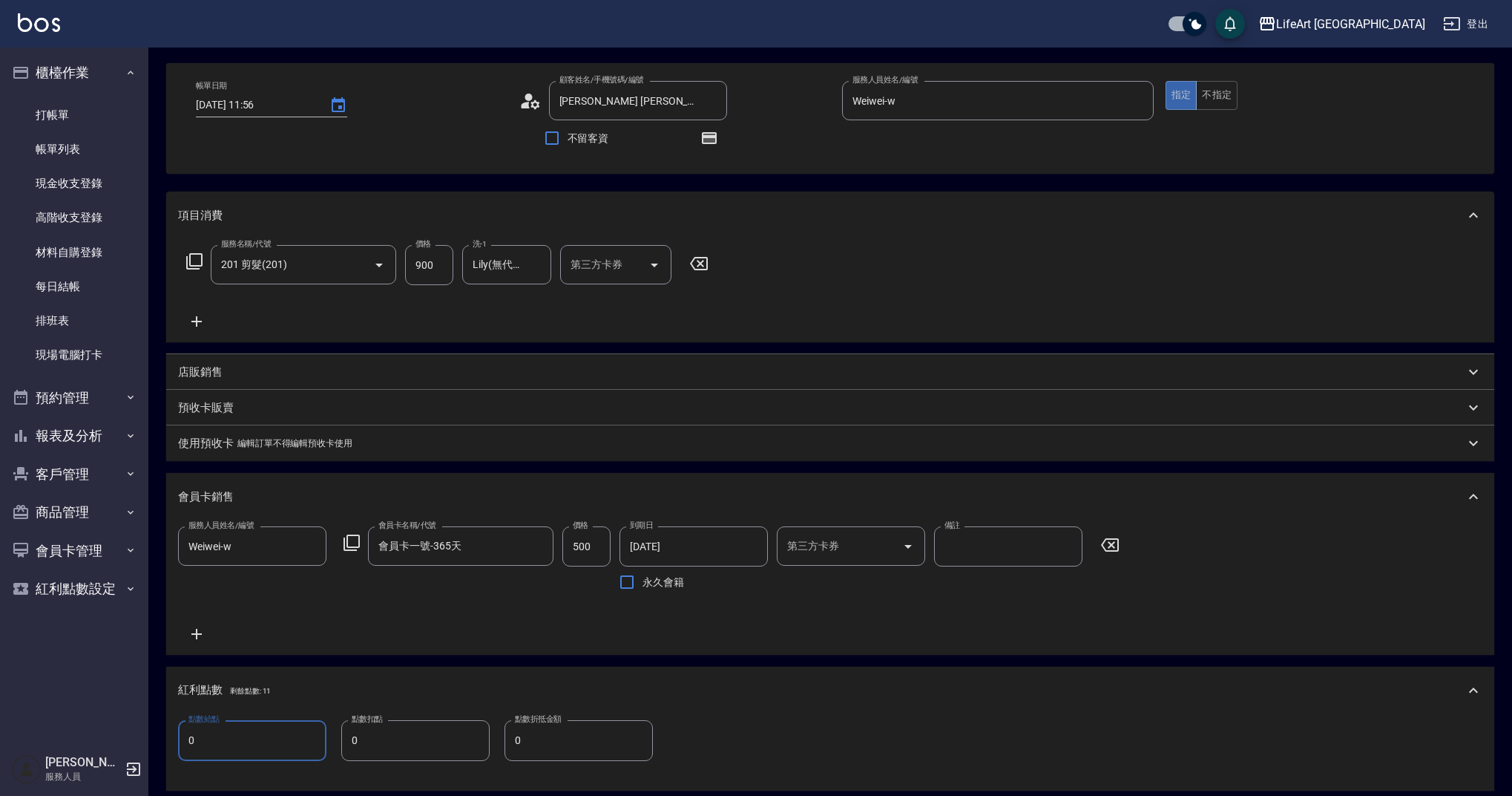
drag, startPoint x: 215, startPoint y: 795, endPoint x: 166, endPoint y: 795, distance: 49.0
click at [166, 795] on div "Order detail 帳單詳細 (1) 帳單速查 帳單日期 [DATE] 11:56 顧客姓名/手機號碼/編號 [PERSON_NAME] [PERSON…" at bounding box center [830, 559] width 1364 height 1136
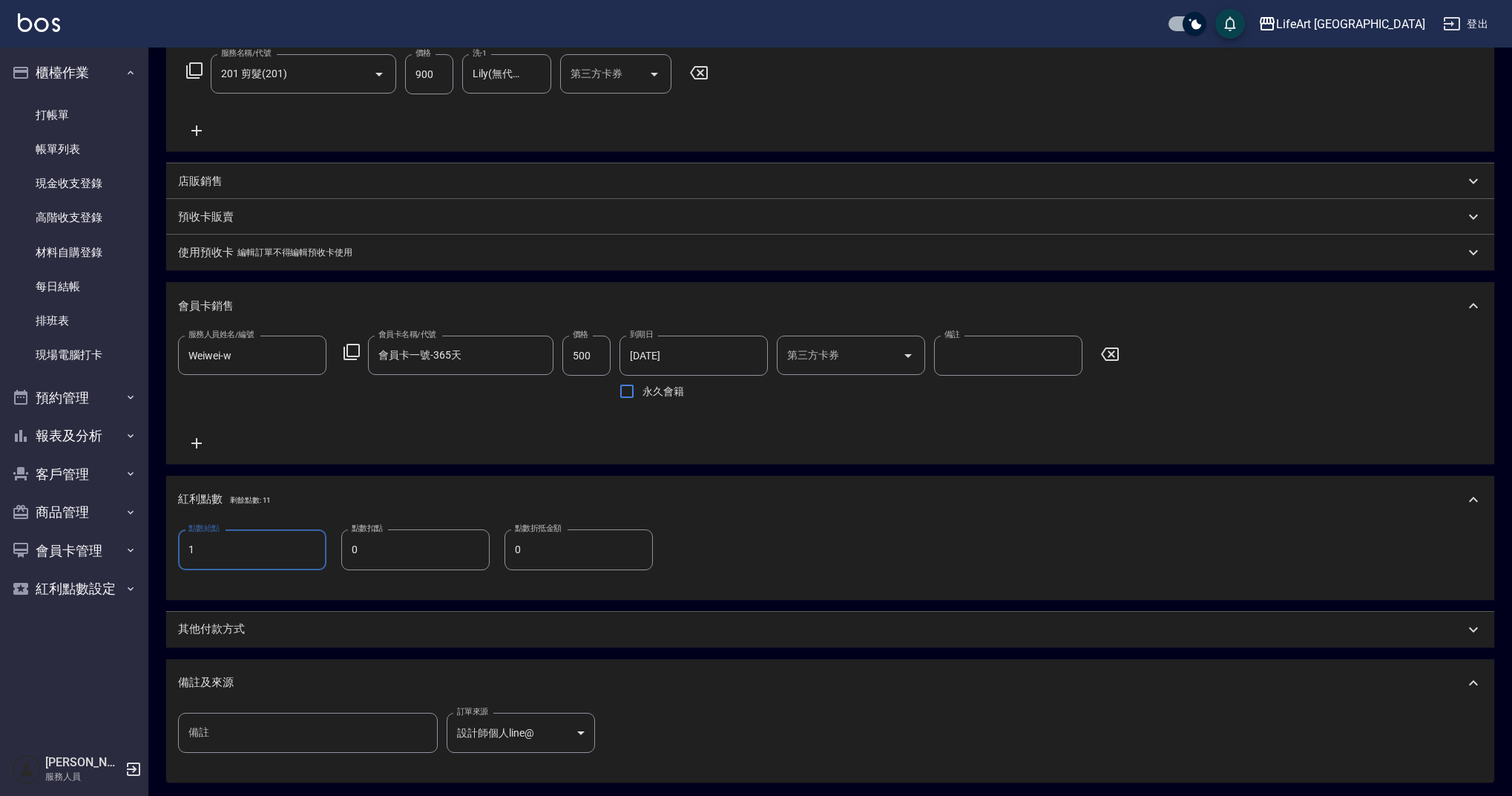
scroll to position [398, 0]
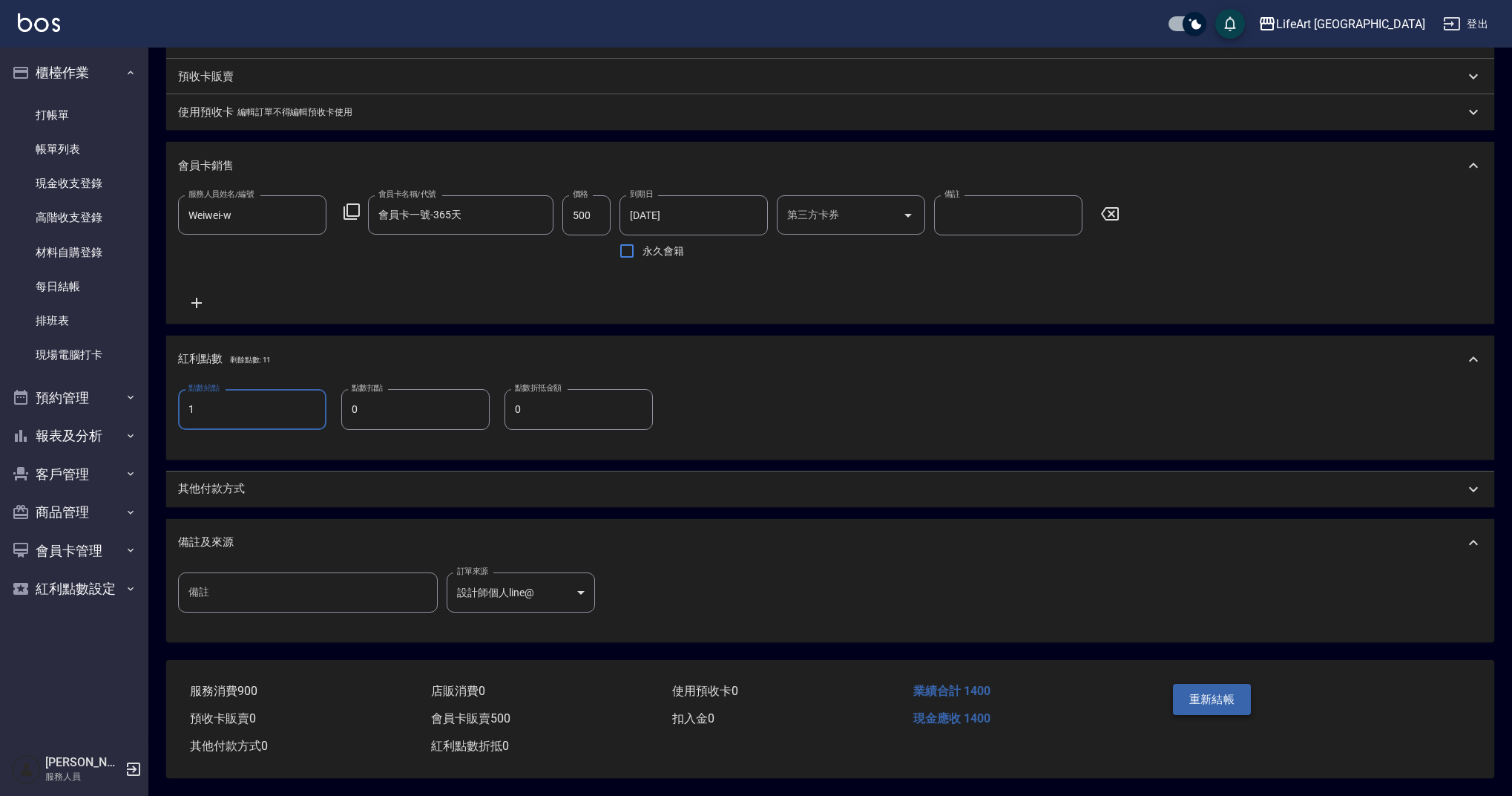
type input "1"
click at [1233, 694] on button "重新結帳" at bounding box center [1212, 699] width 79 height 31
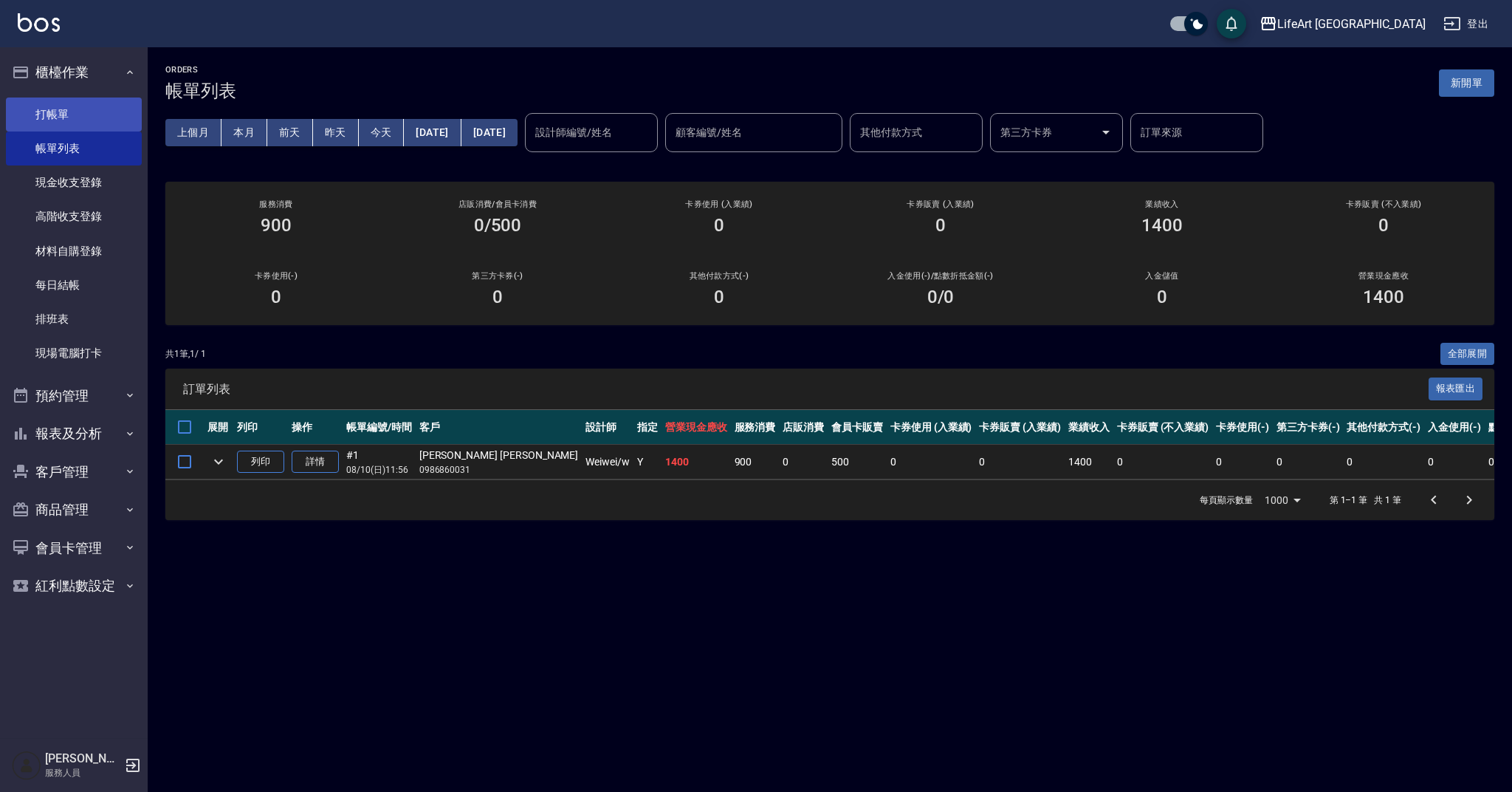
click at [85, 118] on link "打帳單" at bounding box center [74, 114] width 135 height 34
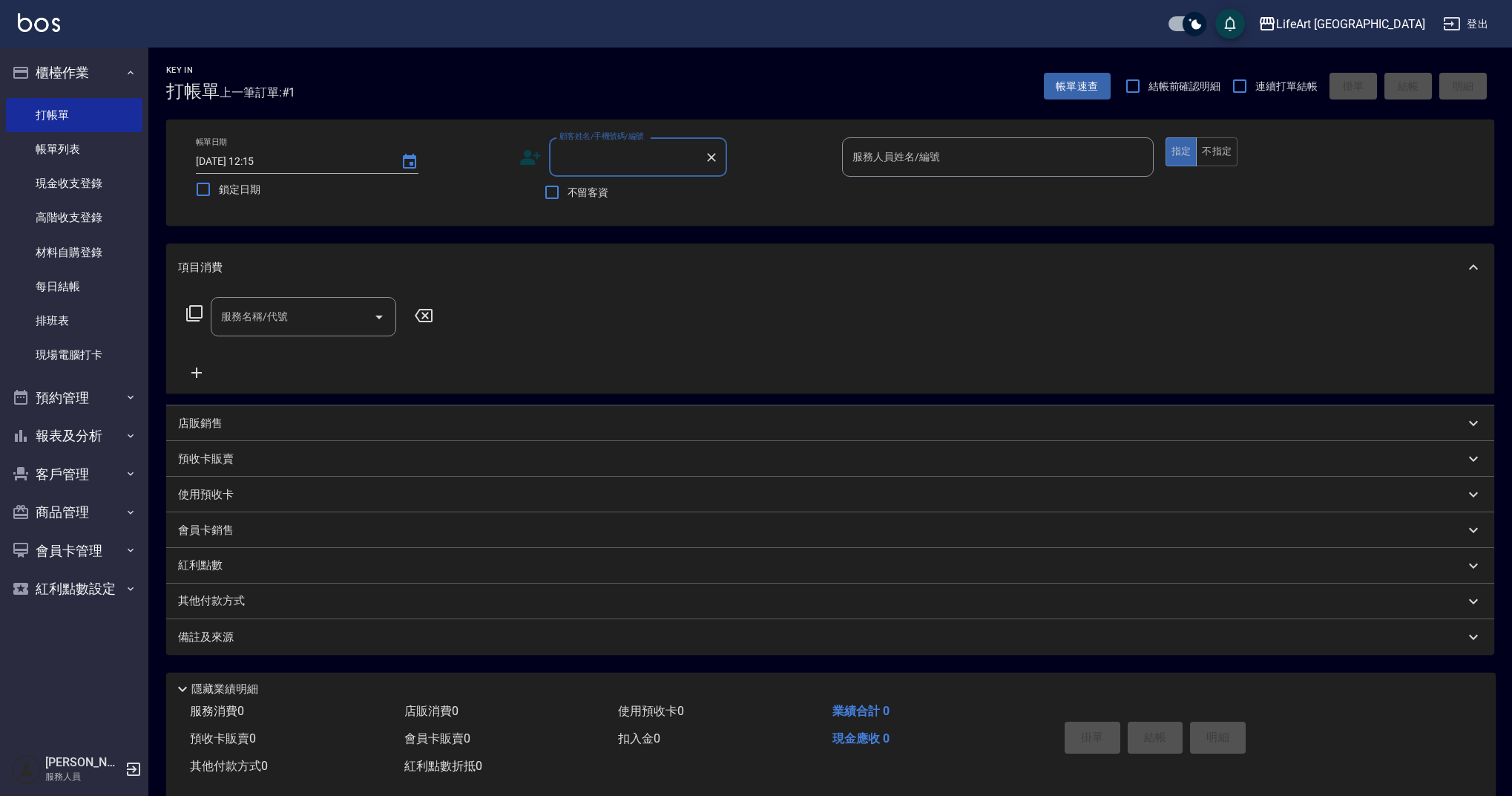
click at [615, 159] on input "顧客姓名/手機號碼/編號" at bounding box center [626, 157] width 142 height 26
drag, startPoint x: 591, startPoint y: 186, endPoint x: 597, endPoint y: 193, distance: 9.2
click at [597, 193] on li "[PERSON_NAME]/0921610681/null" at bounding box center [638, 195] width 178 height 24
type input "[PERSON_NAME]/0921610681/null"
type input "Ashely-A"
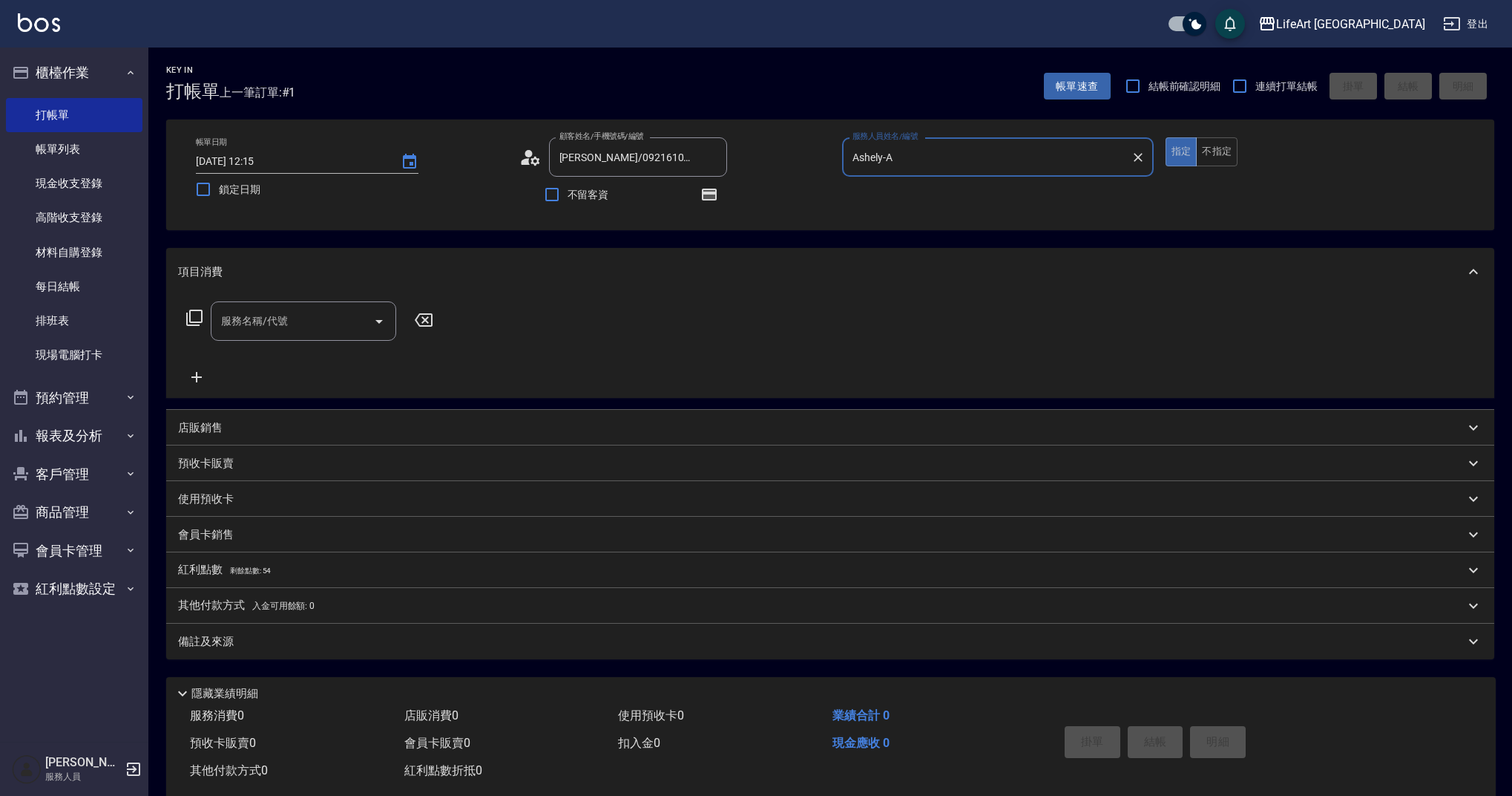
click at [524, 155] on icon at bounding box center [530, 158] width 23 height 23
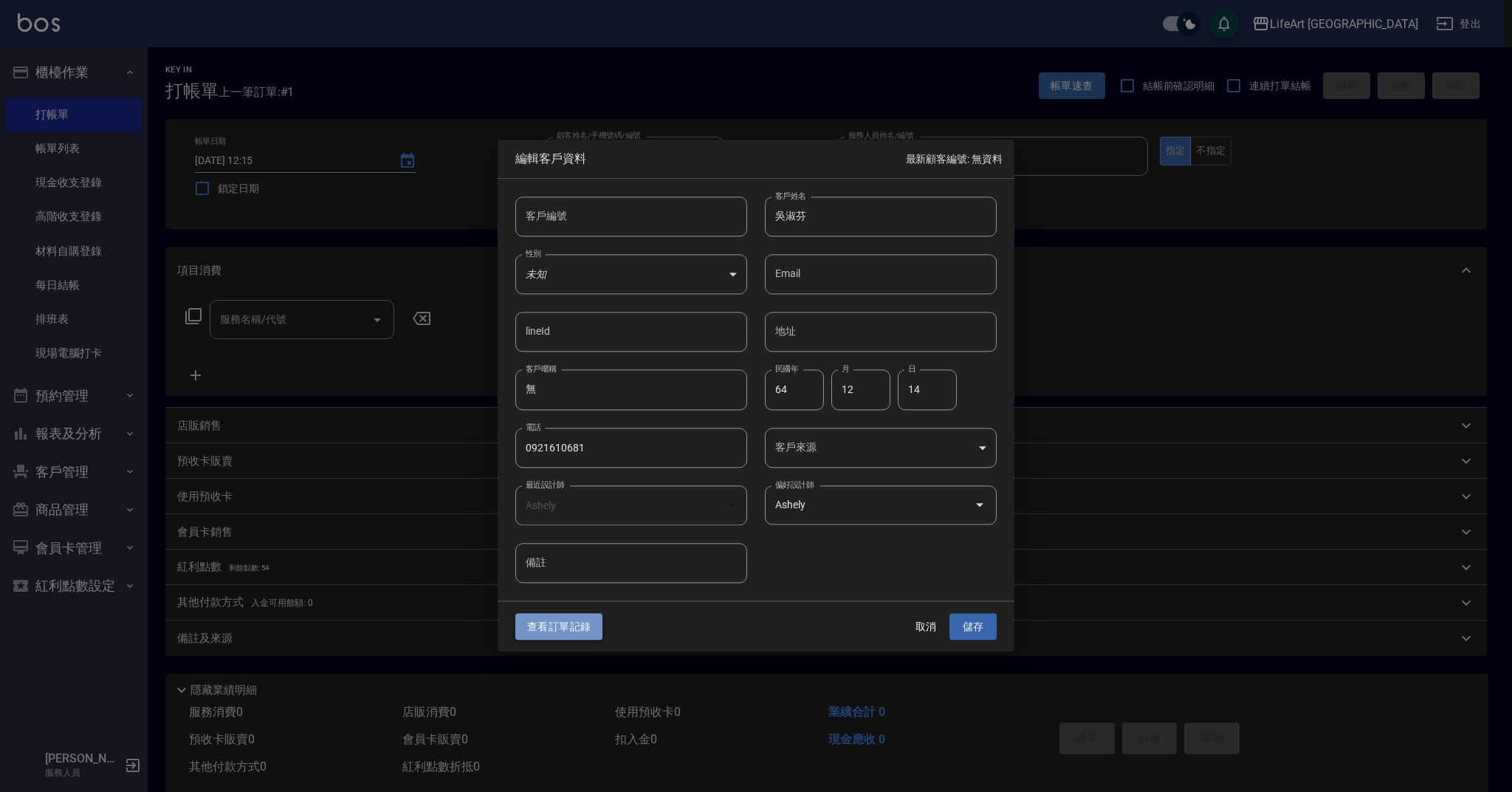
click at [584, 632] on button "查看訂單記錄" at bounding box center [559, 626] width 87 height 27
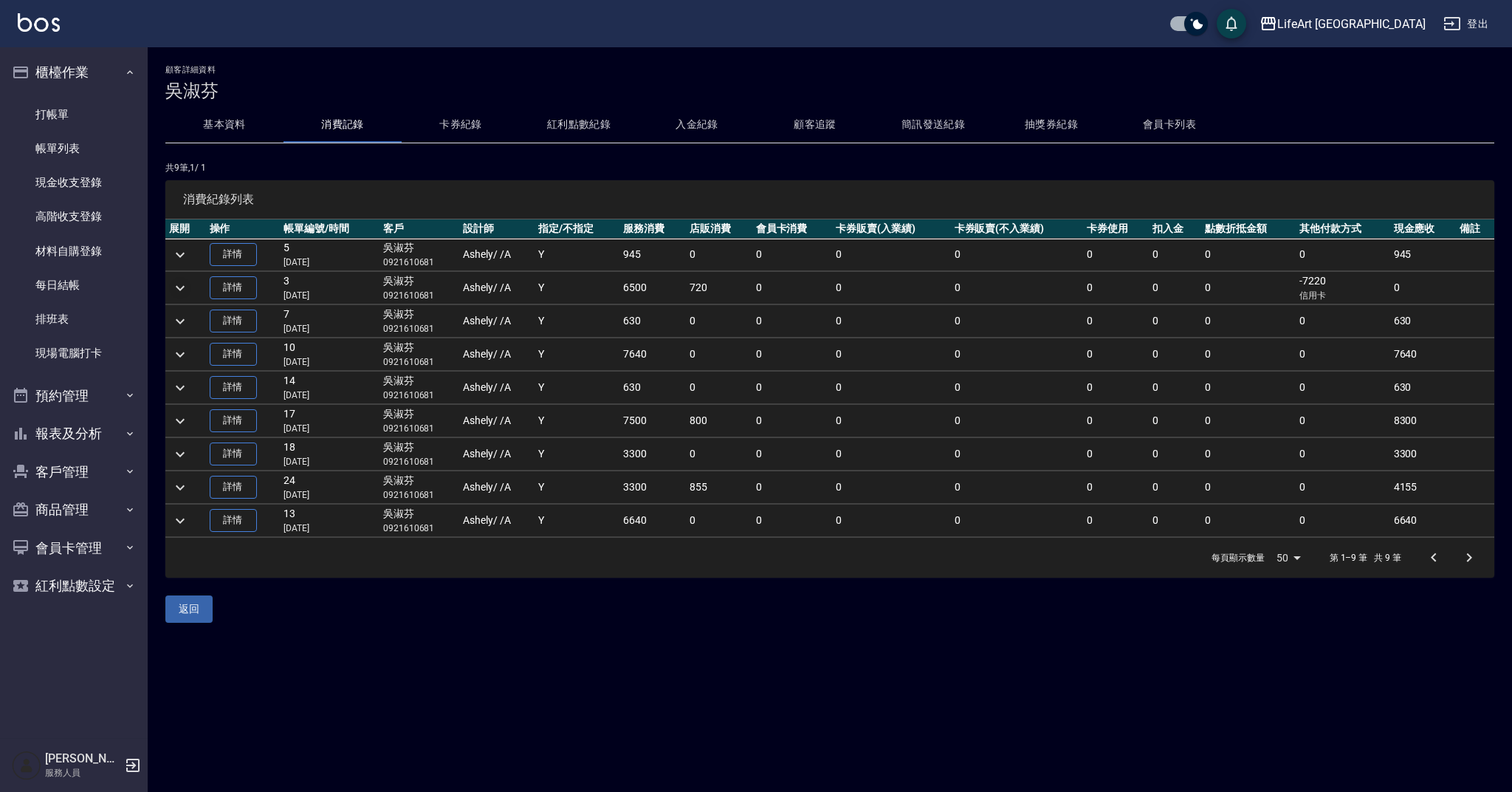
click at [184, 285] on icon "expand row" at bounding box center [180, 287] width 17 height 17
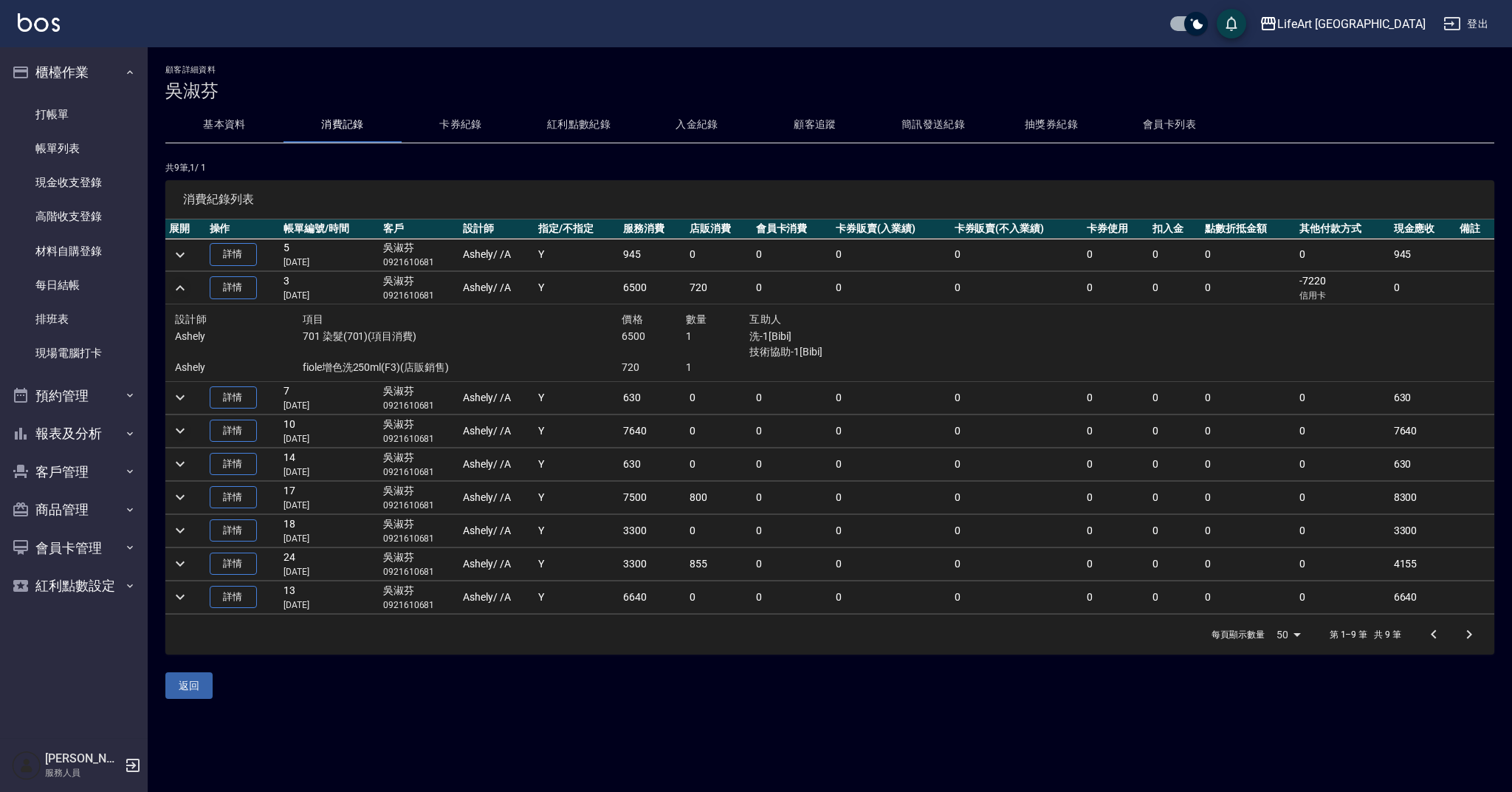
click at [188, 430] on icon "expand row" at bounding box center [180, 431] width 17 height 17
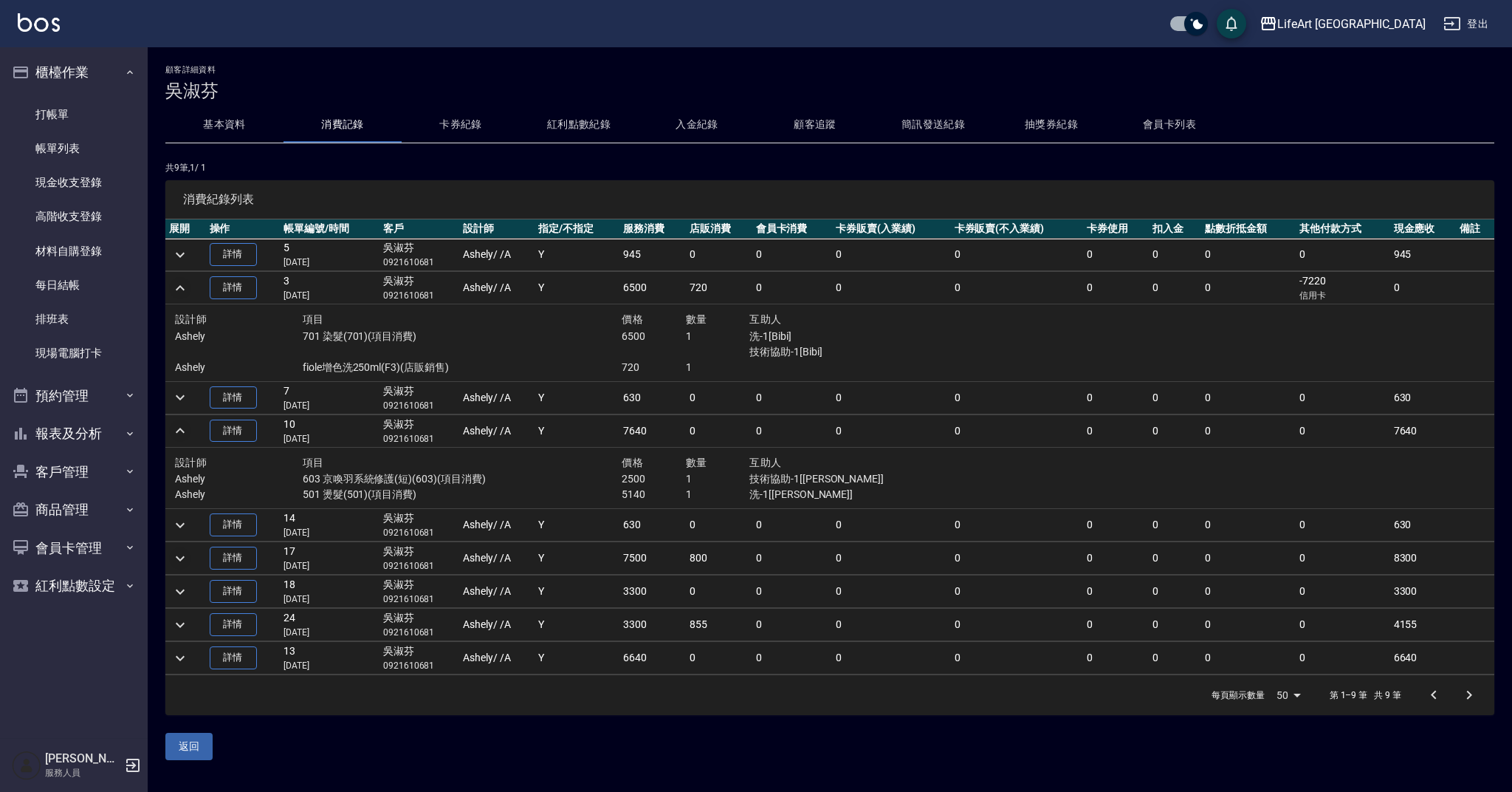
click at [180, 555] on icon "expand row" at bounding box center [180, 558] width 17 height 17
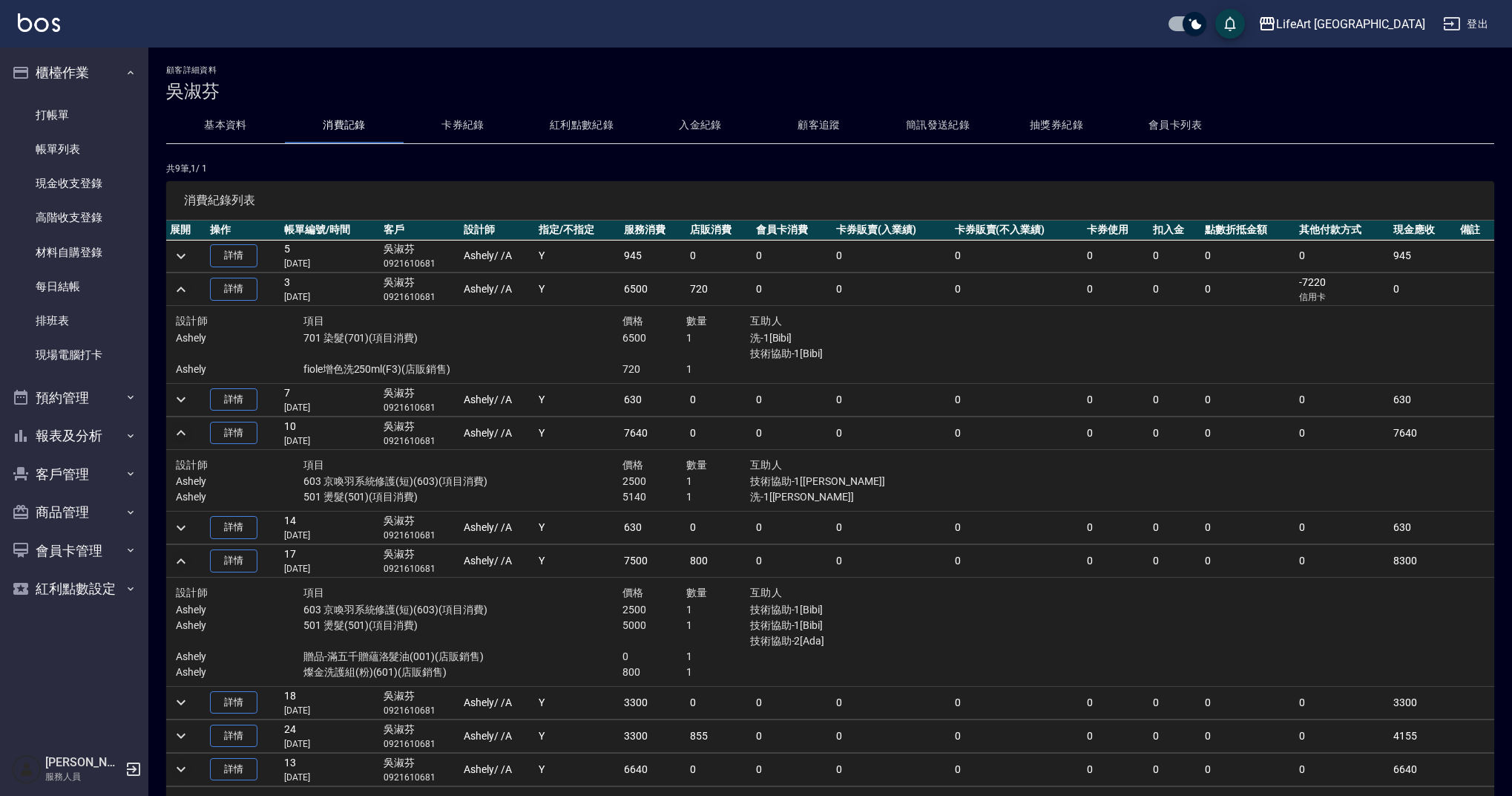
click at [181, 768] on icon "expand row" at bounding box center [181, 769] width 9 height 5
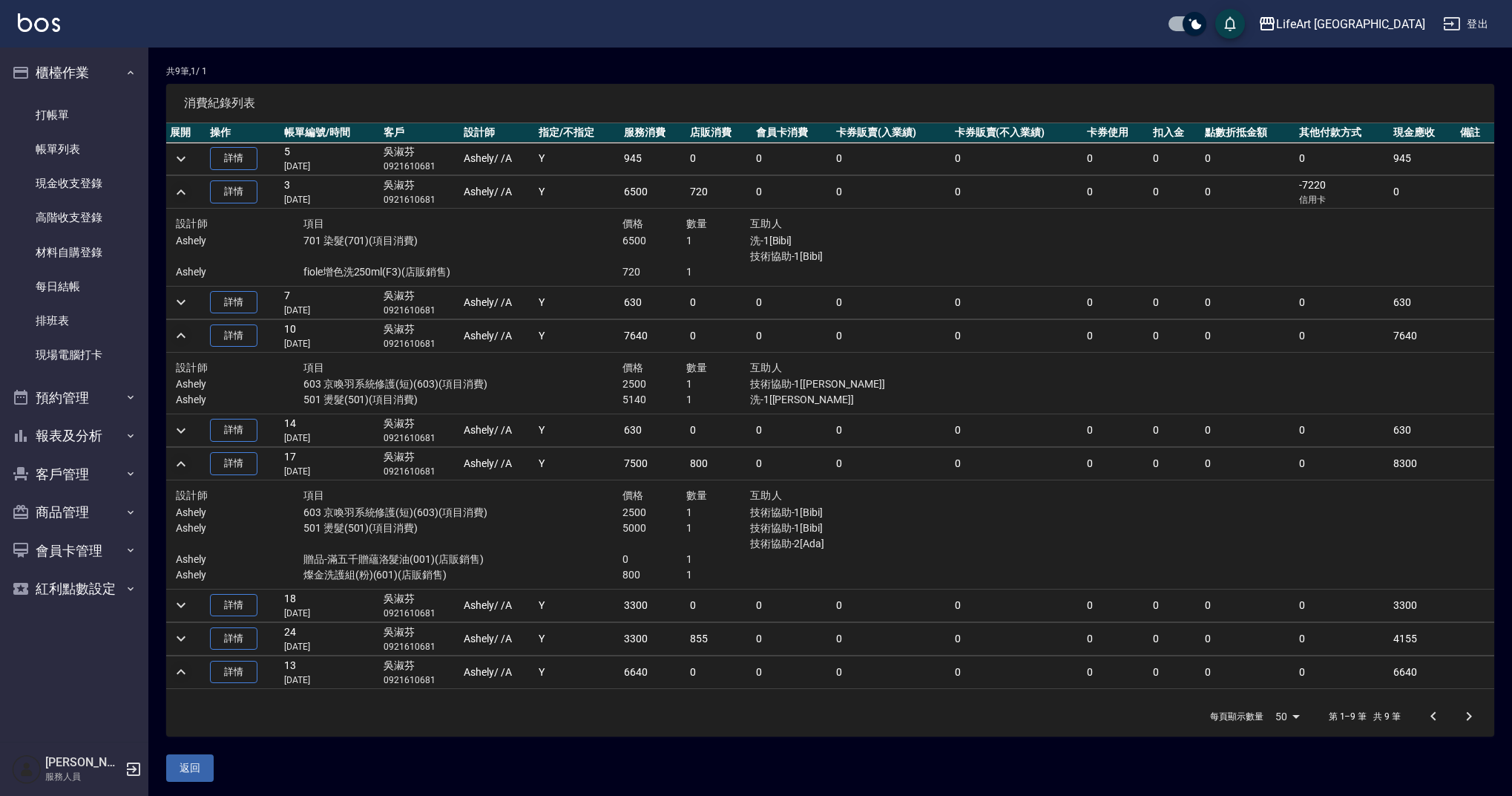
scroll to position [32, 0]
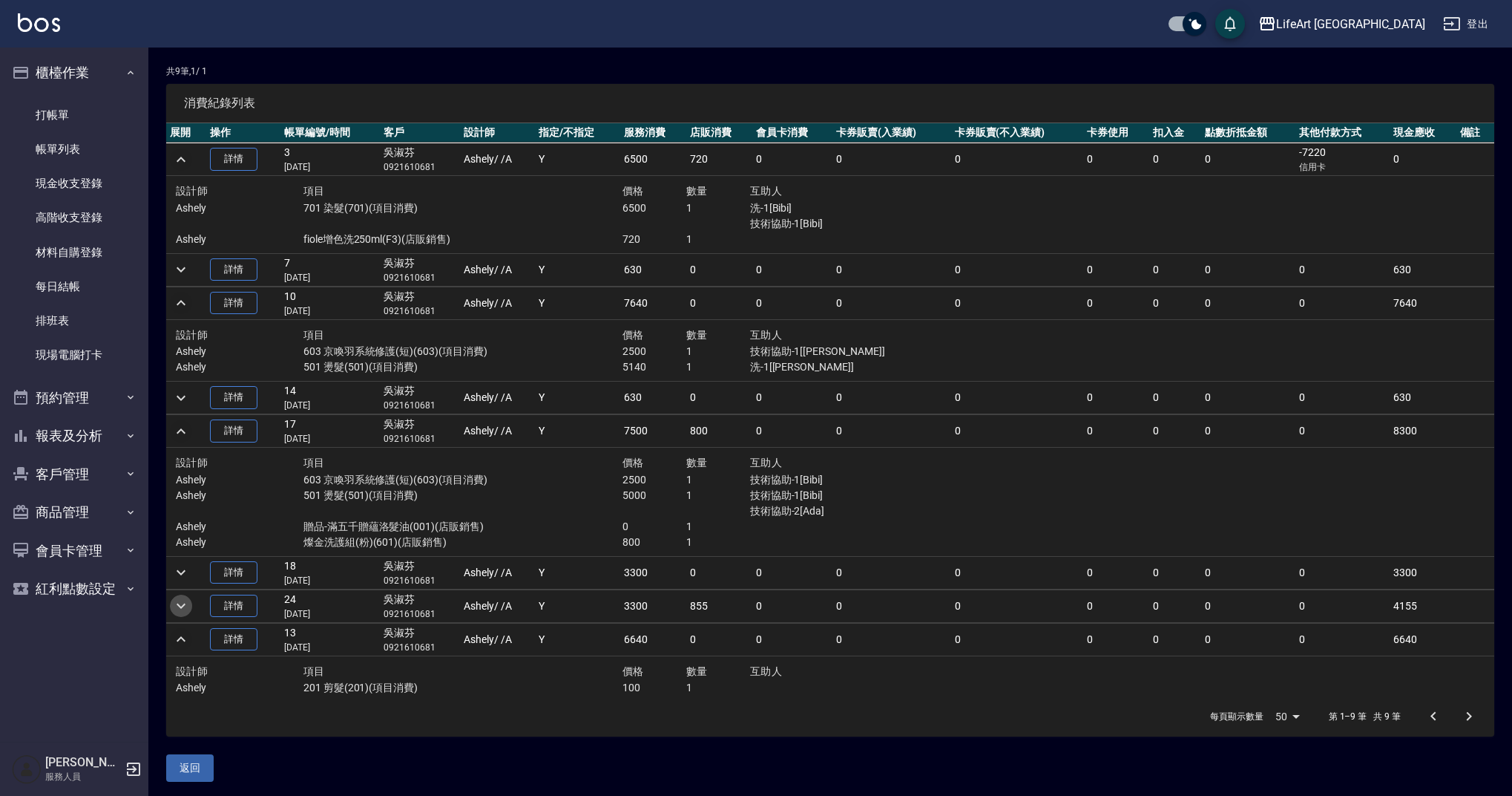
click at [179, 608] on icon "expand row" at bounding box center [181, 606] width 17 height 17
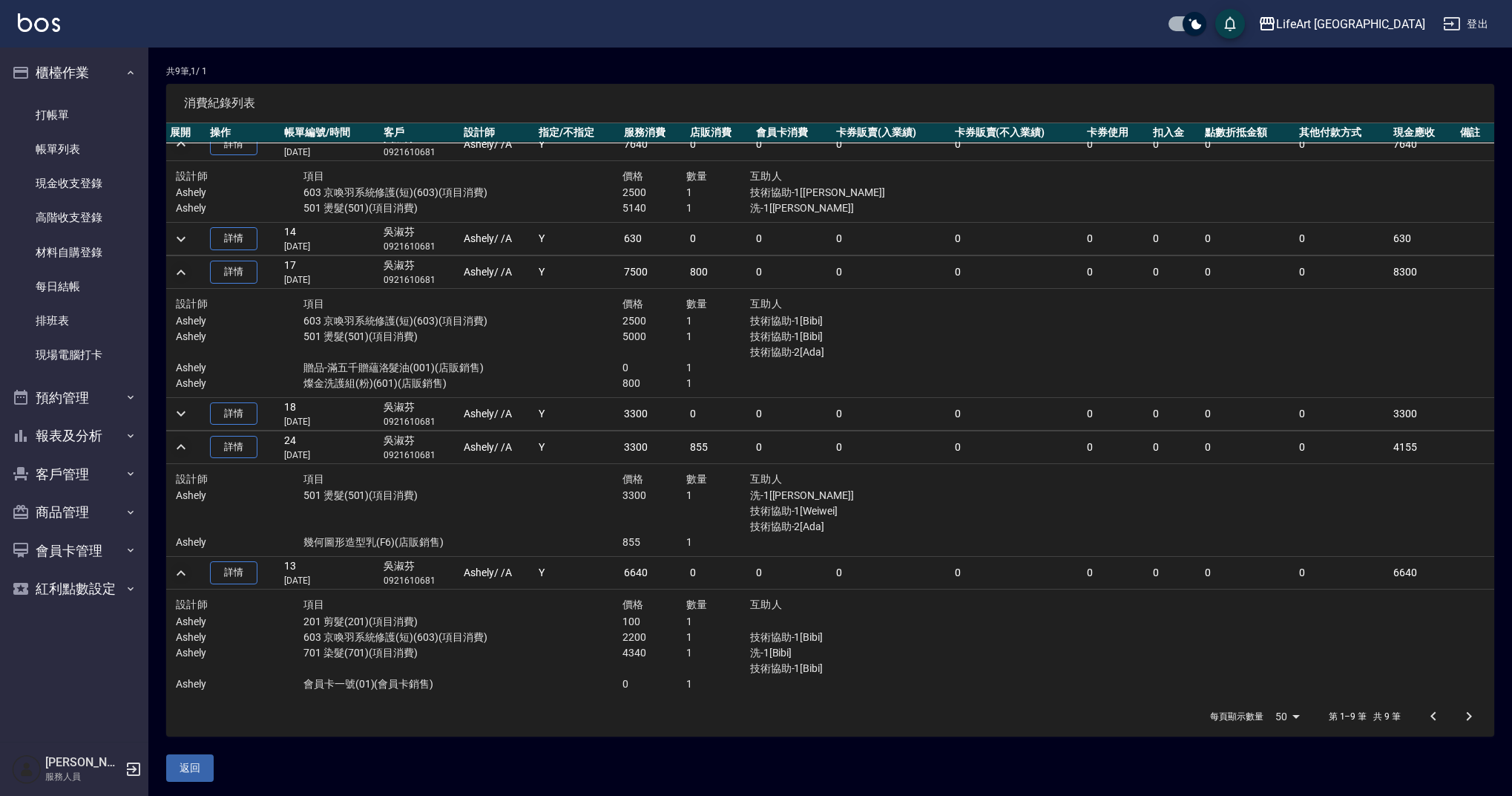
scroll to position [0, 0]
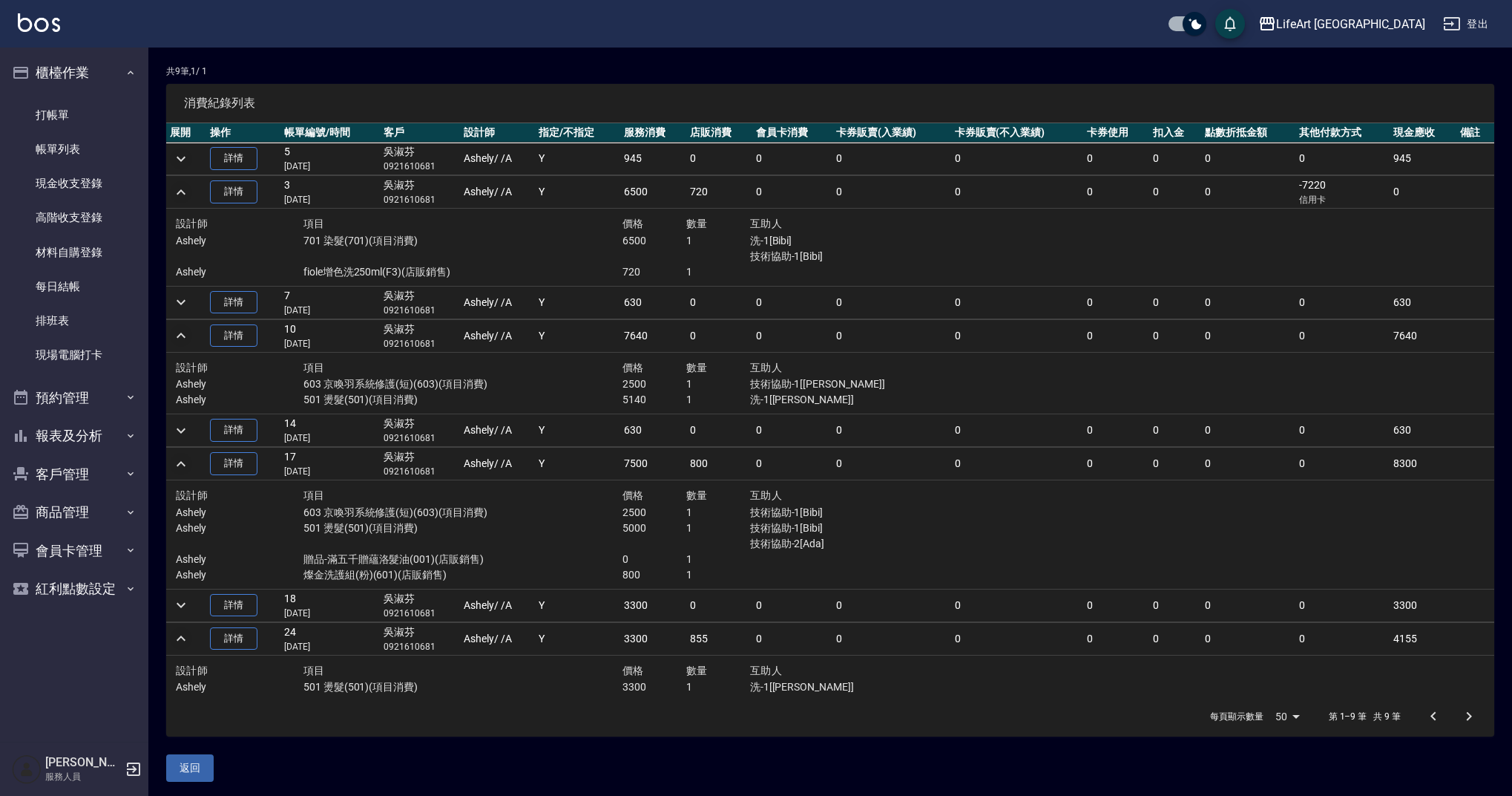
click at [182, 157] on icon "expand row" at bounding box center [181, 159] width 17 height 17
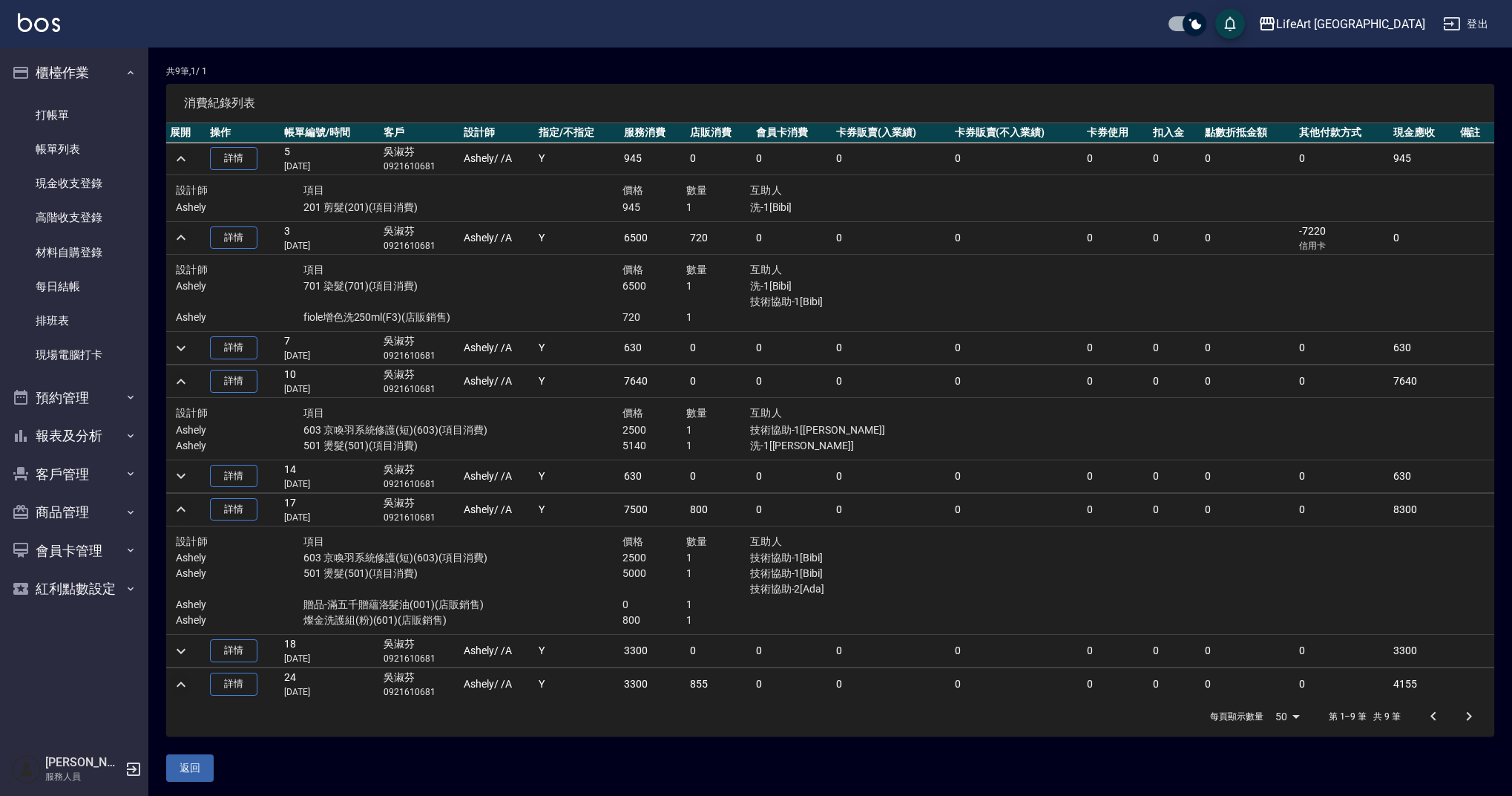
scroll to position [100, 0]
